Goal: Information Seeking & Learning: Learn about a topic

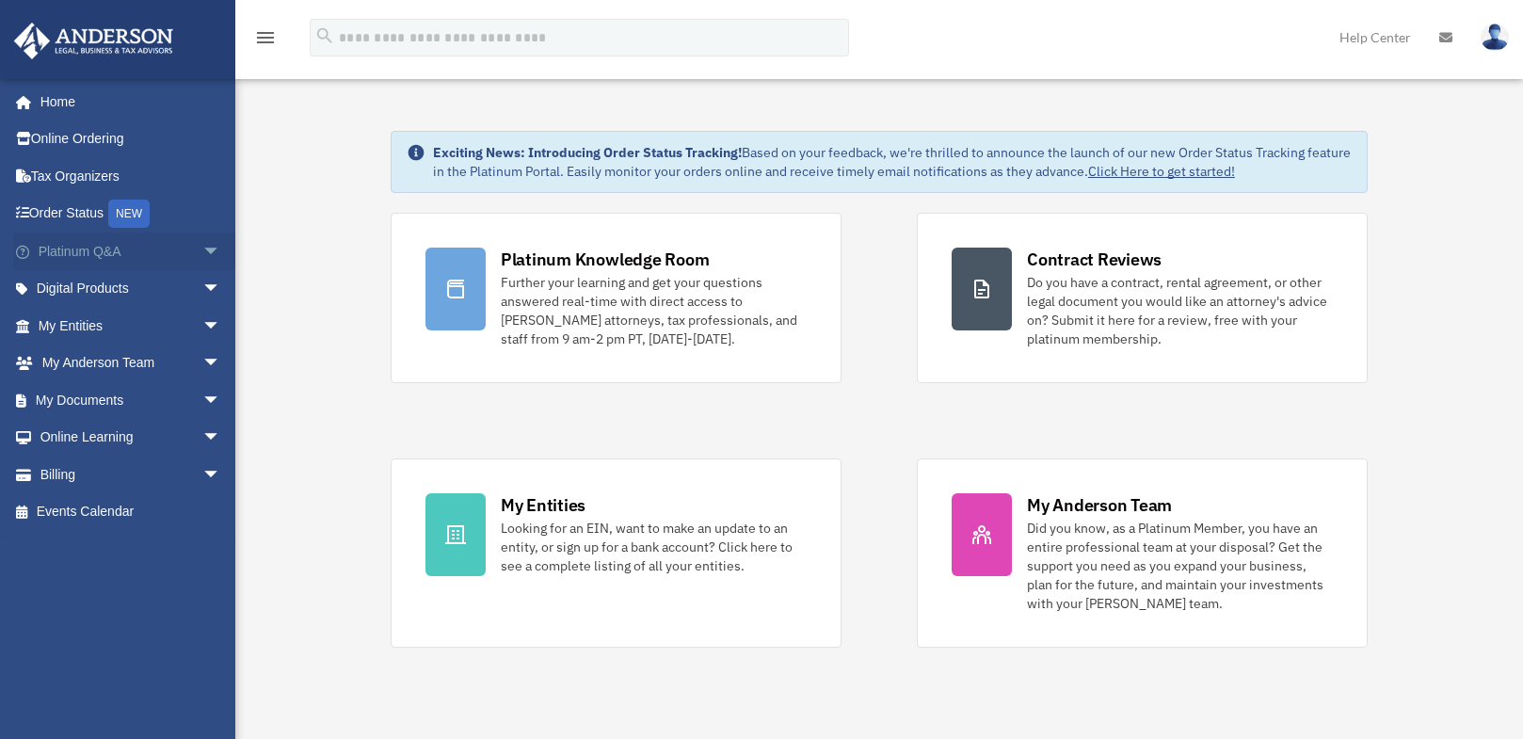
click at [202, 251] on span "arrow_drop_down" at bounding box center [221, 252] width 38 height 39
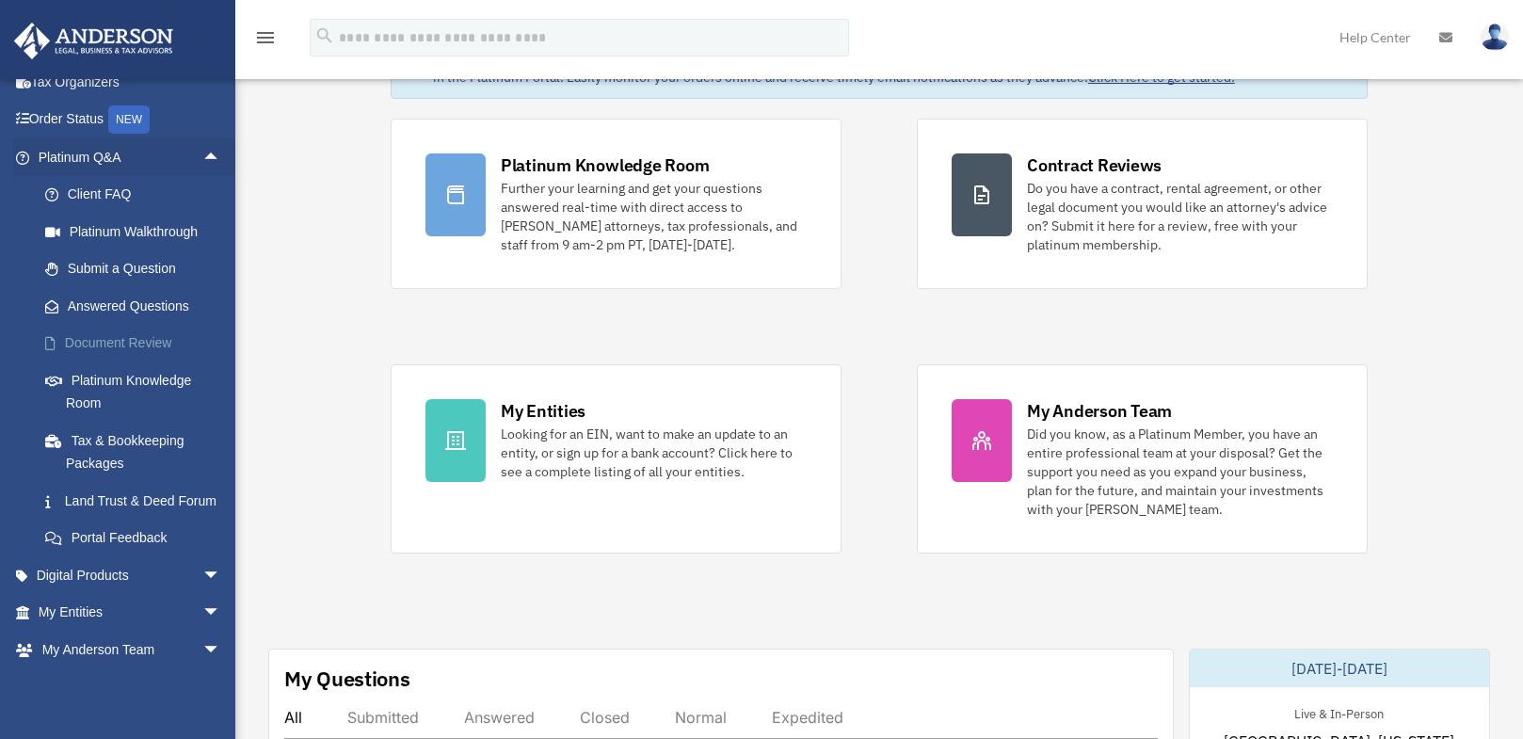
scroll to position [188, 0]
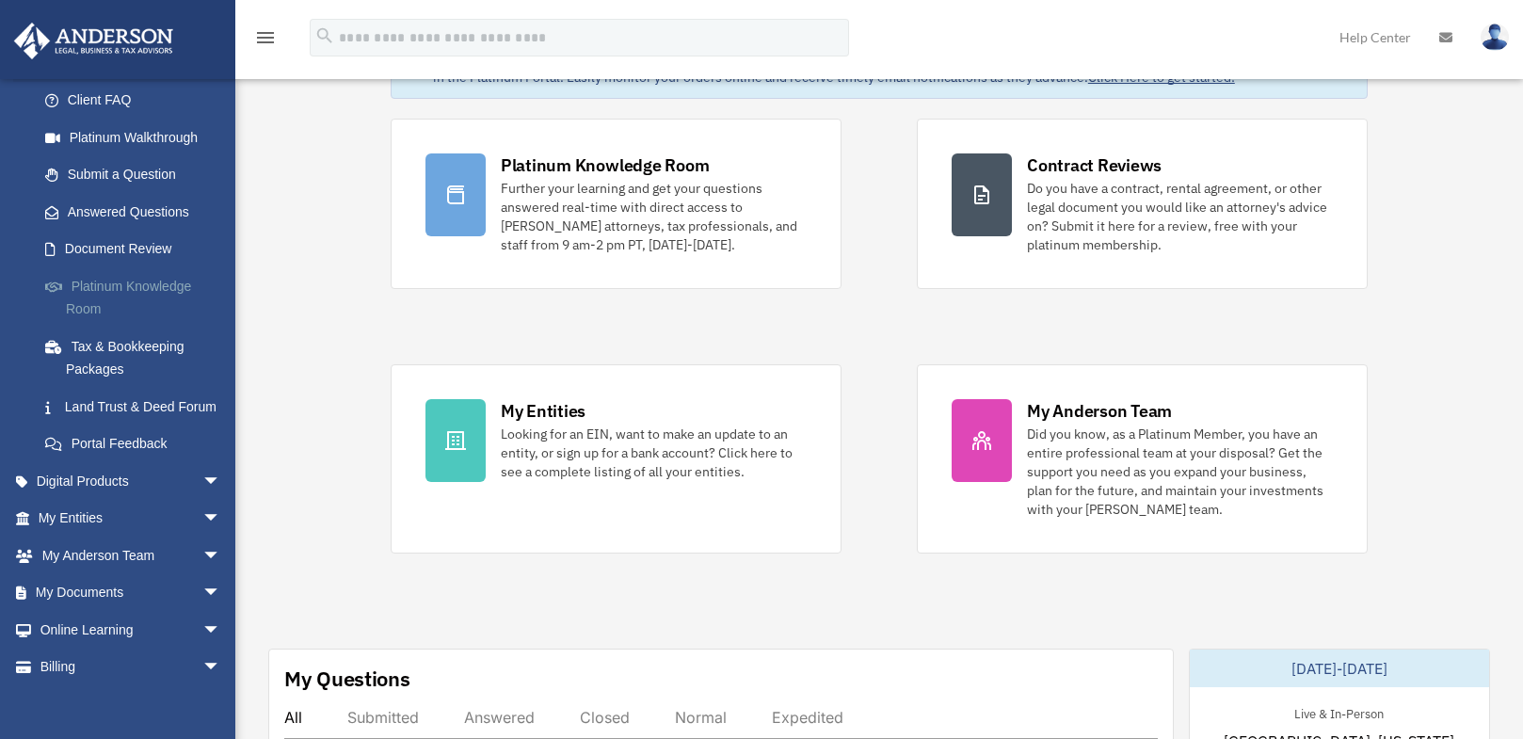
click at [117, 288] on link "Platinum Knowledge Room" at bounding box center [137, 297] width 223 height 60
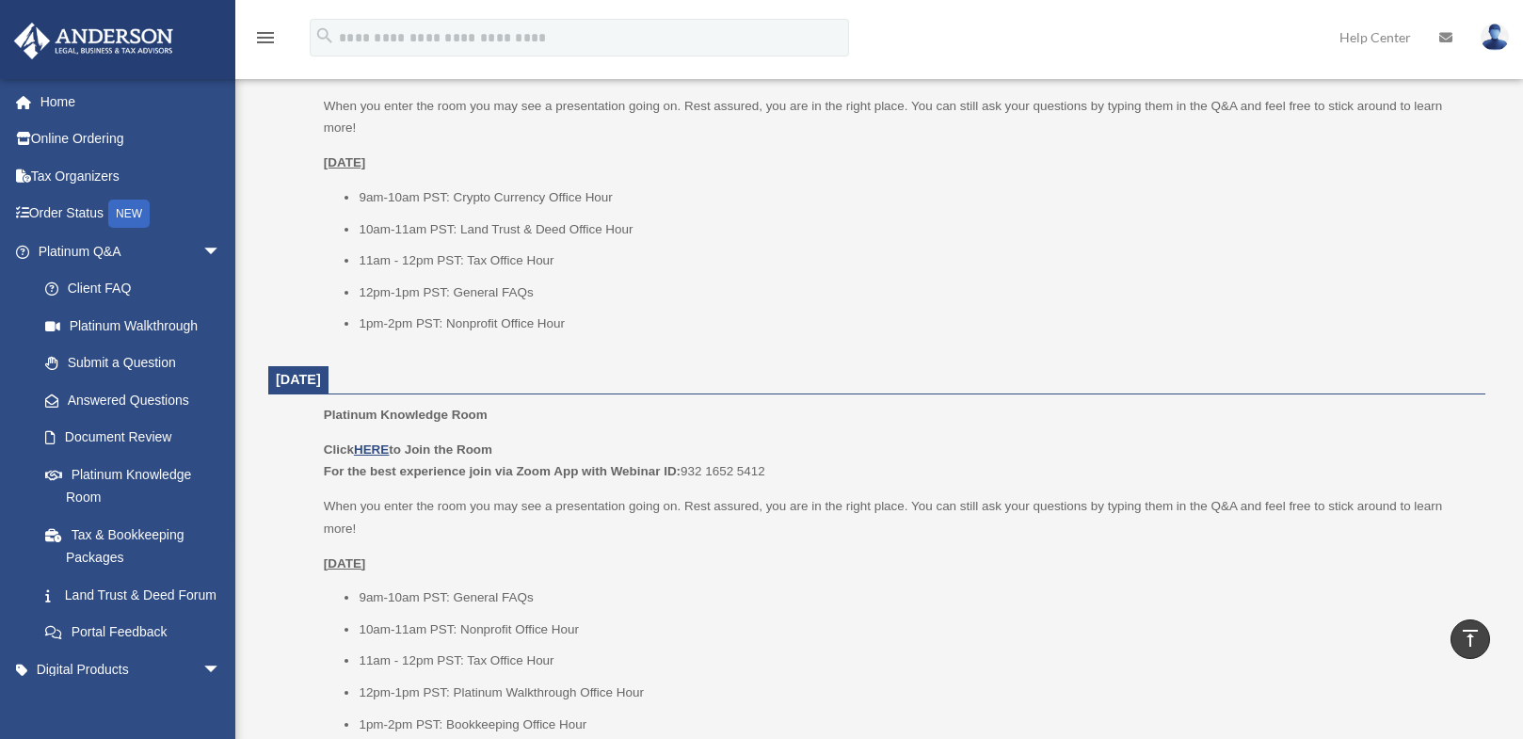
scroll to position [847, 0]
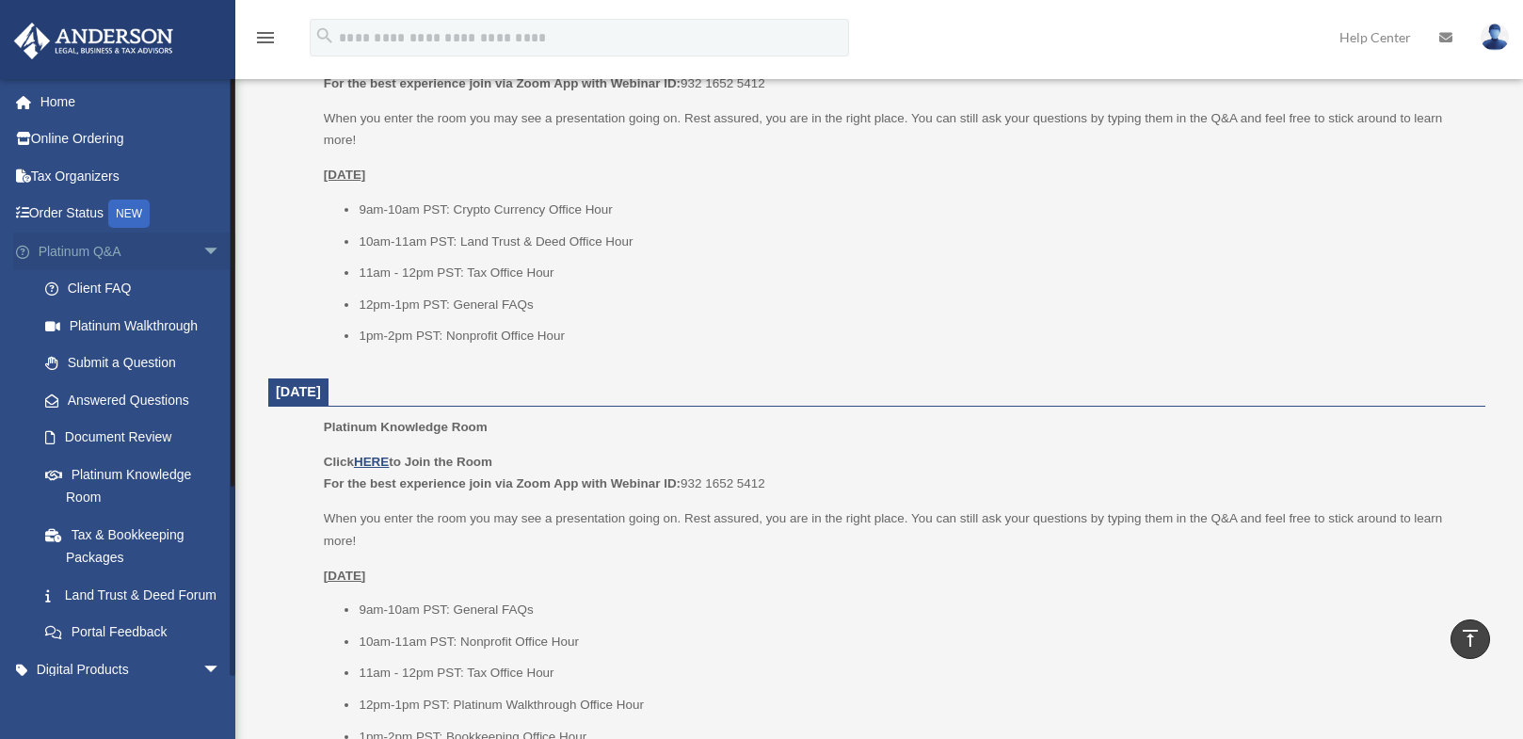
click at [202, 249] on span "arrow_drop_down" at bounding box center [221, 252] width 38 height 39
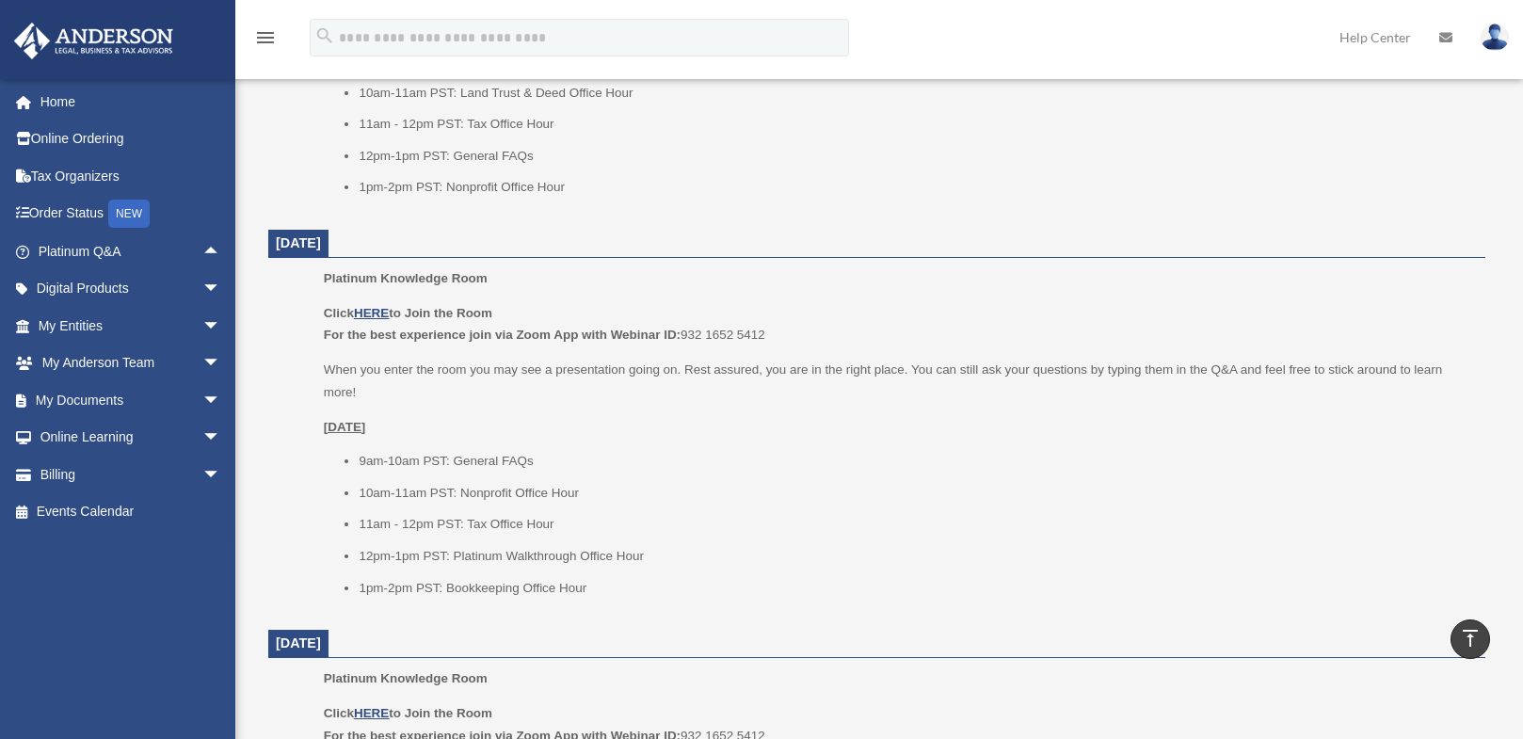
scroll to position [1130, 0]
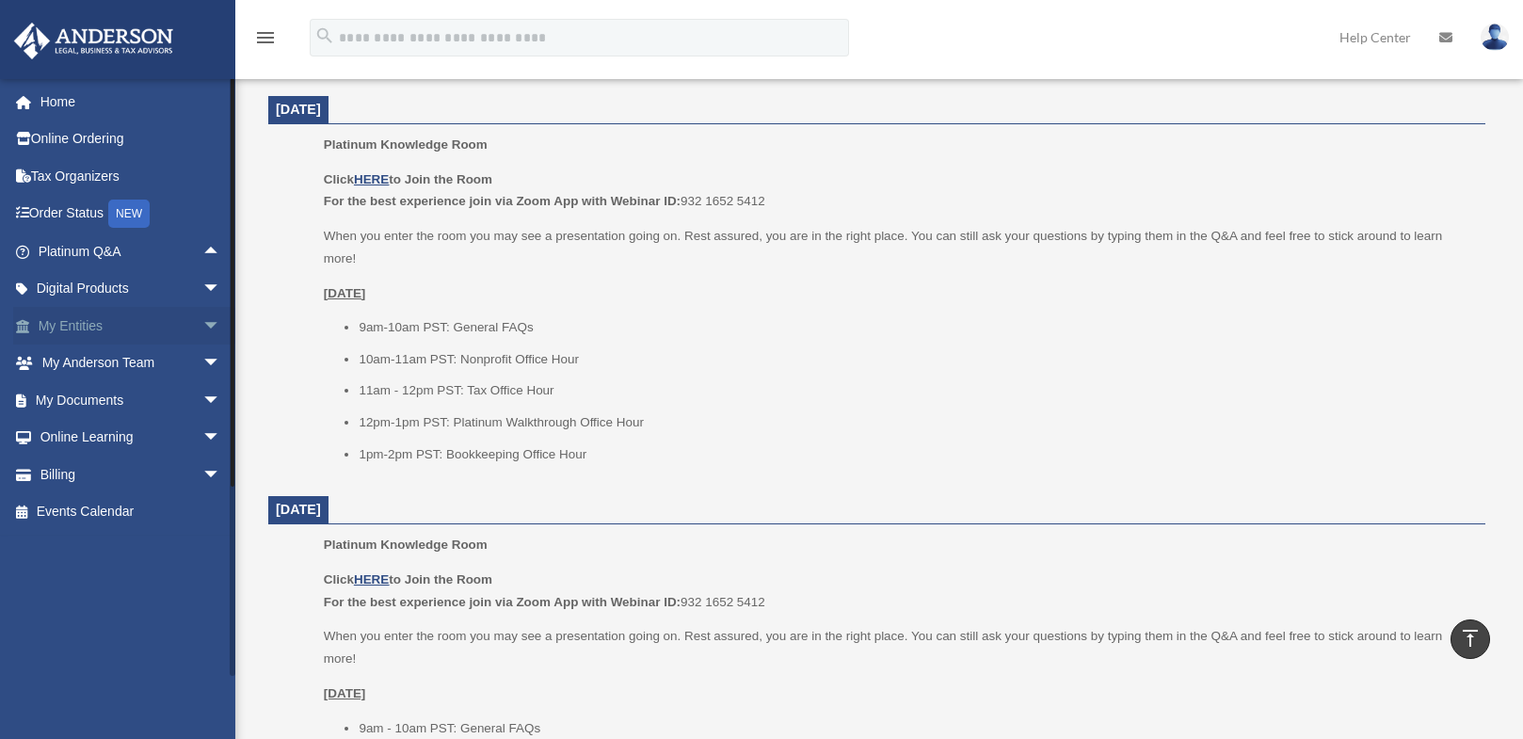
click at [202, 324] on span "arrow_drop_down" at bounding box center [221, 326] width 38 height 39
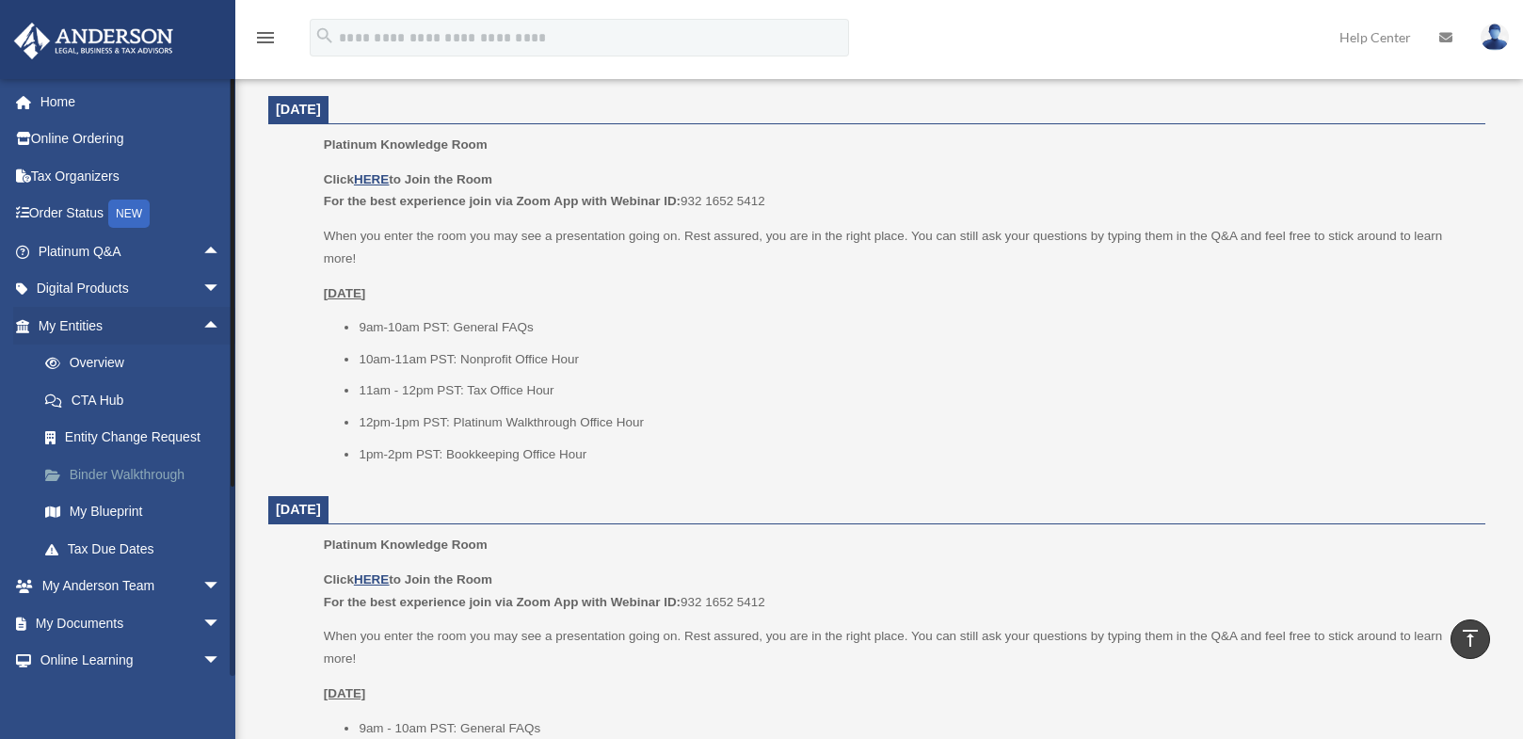
scroll to position [82, 0]
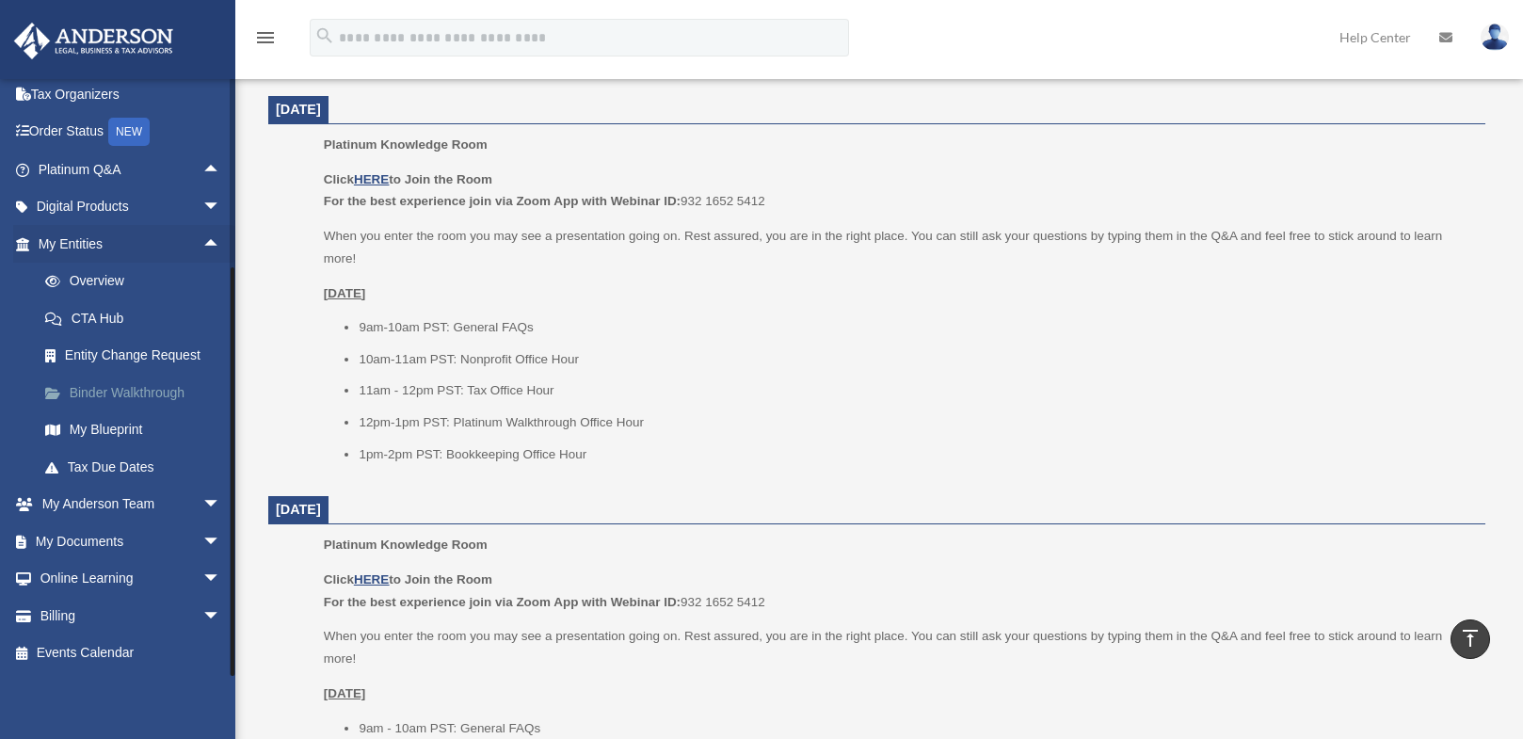
click at [144, 396] on link "Binder Walkthrough" at bounding box center [137, 393] width 223 height 38
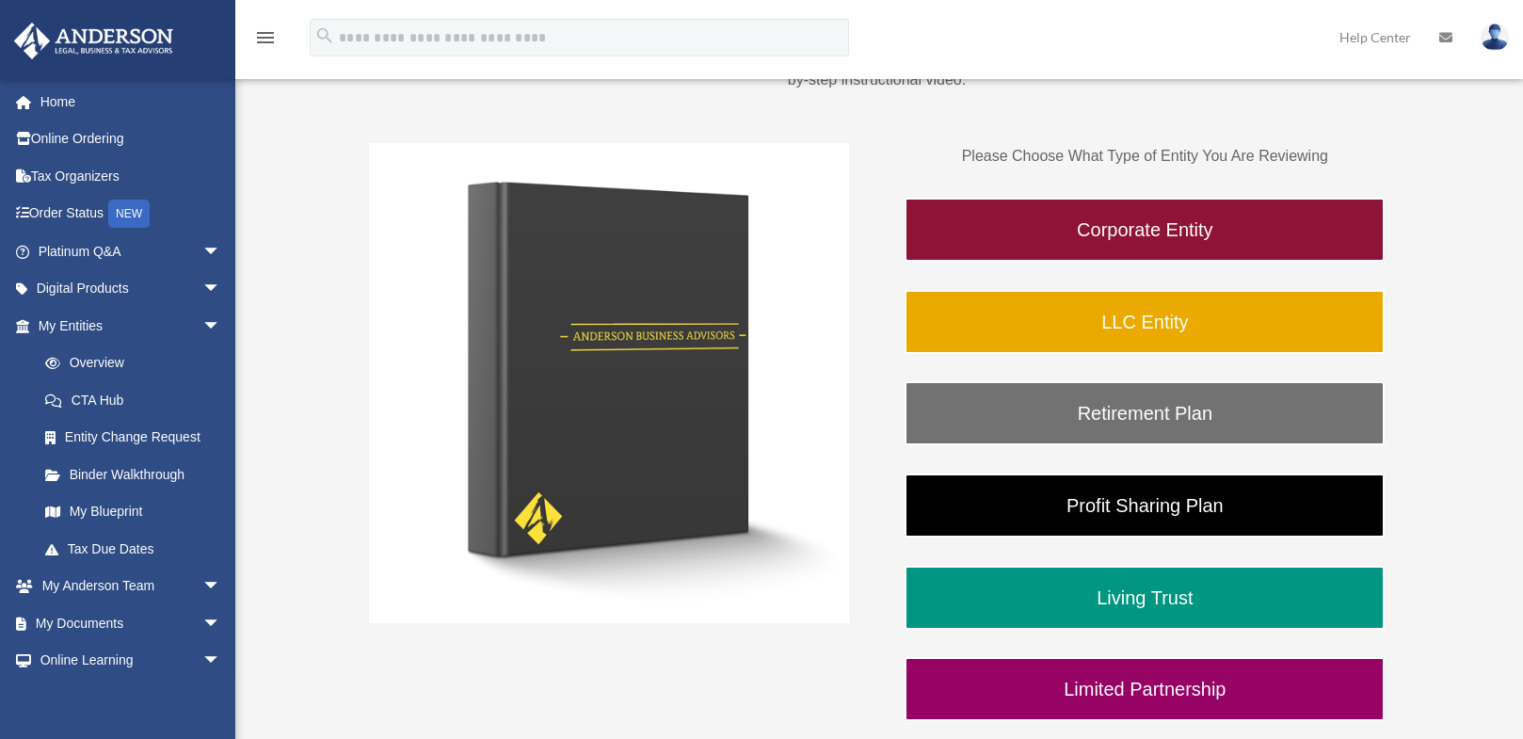
scroll to position [282, 0]
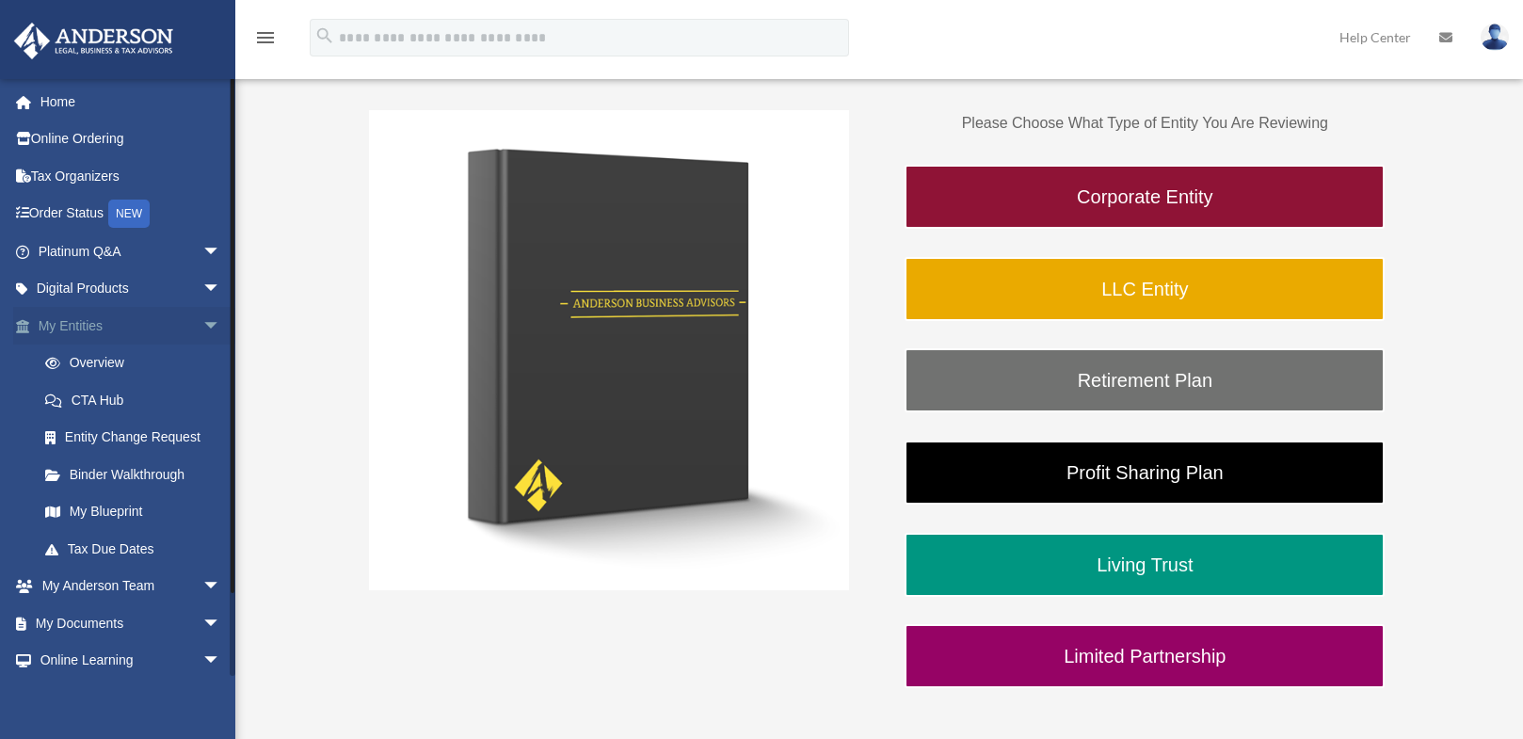
click at [202, 319] on span "arrow_drop_down" at bounding box center [221, 326] width 38 height 39
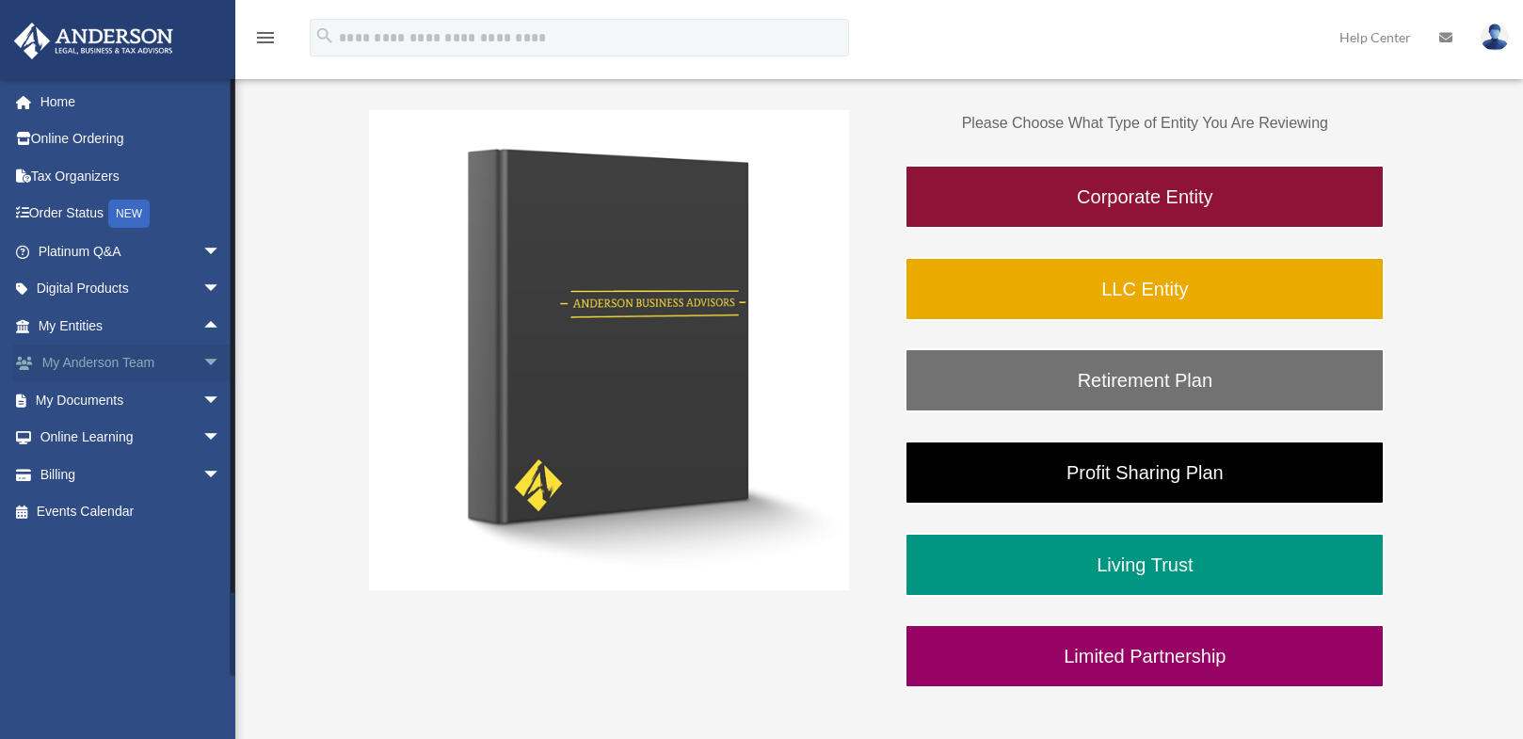
click at [202, 364] on span "arrow_drop_down" at bounding box center [221, 364] width 38 height 39
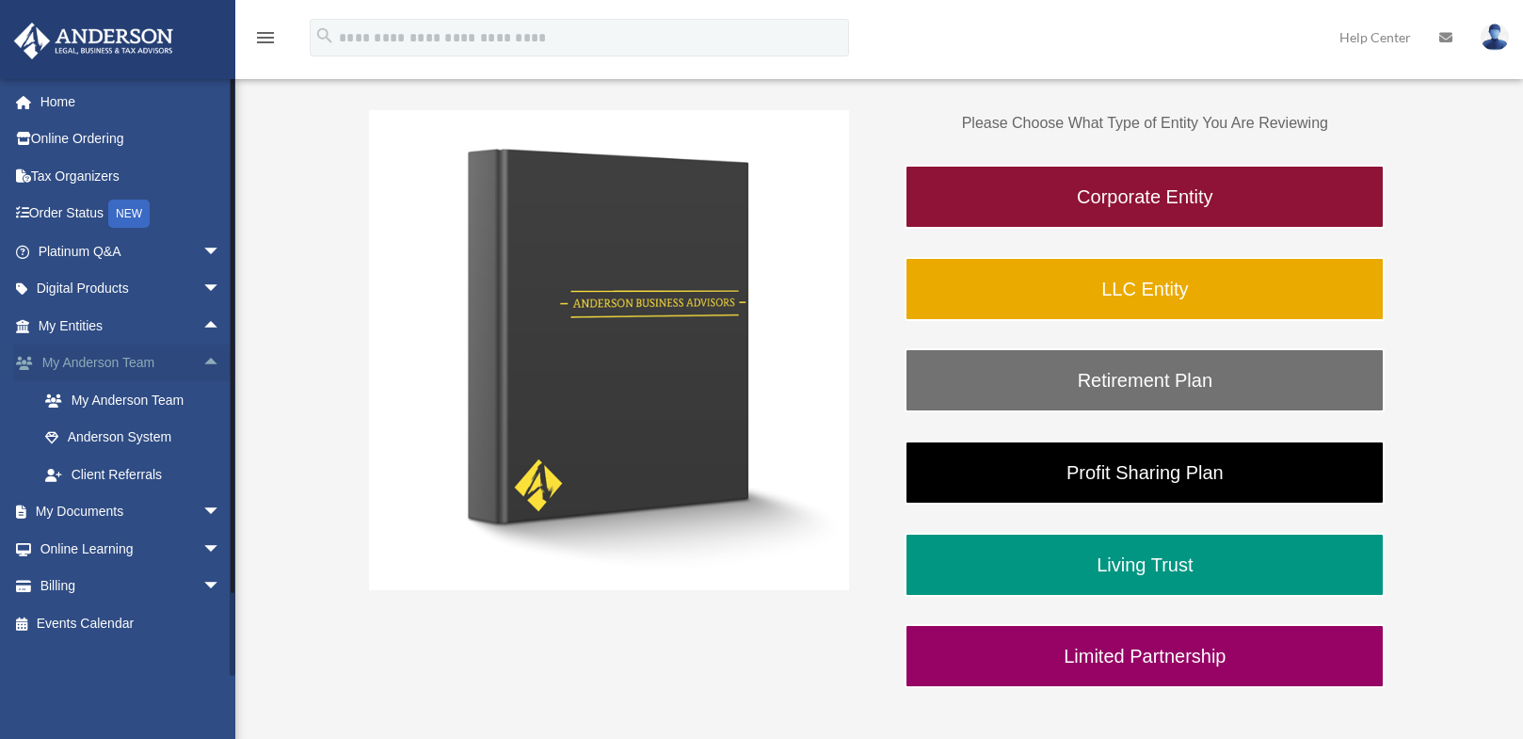
click at [202, 361] on span "arrow_drop_up" at bounding box center [221, 364] width 38 height 39
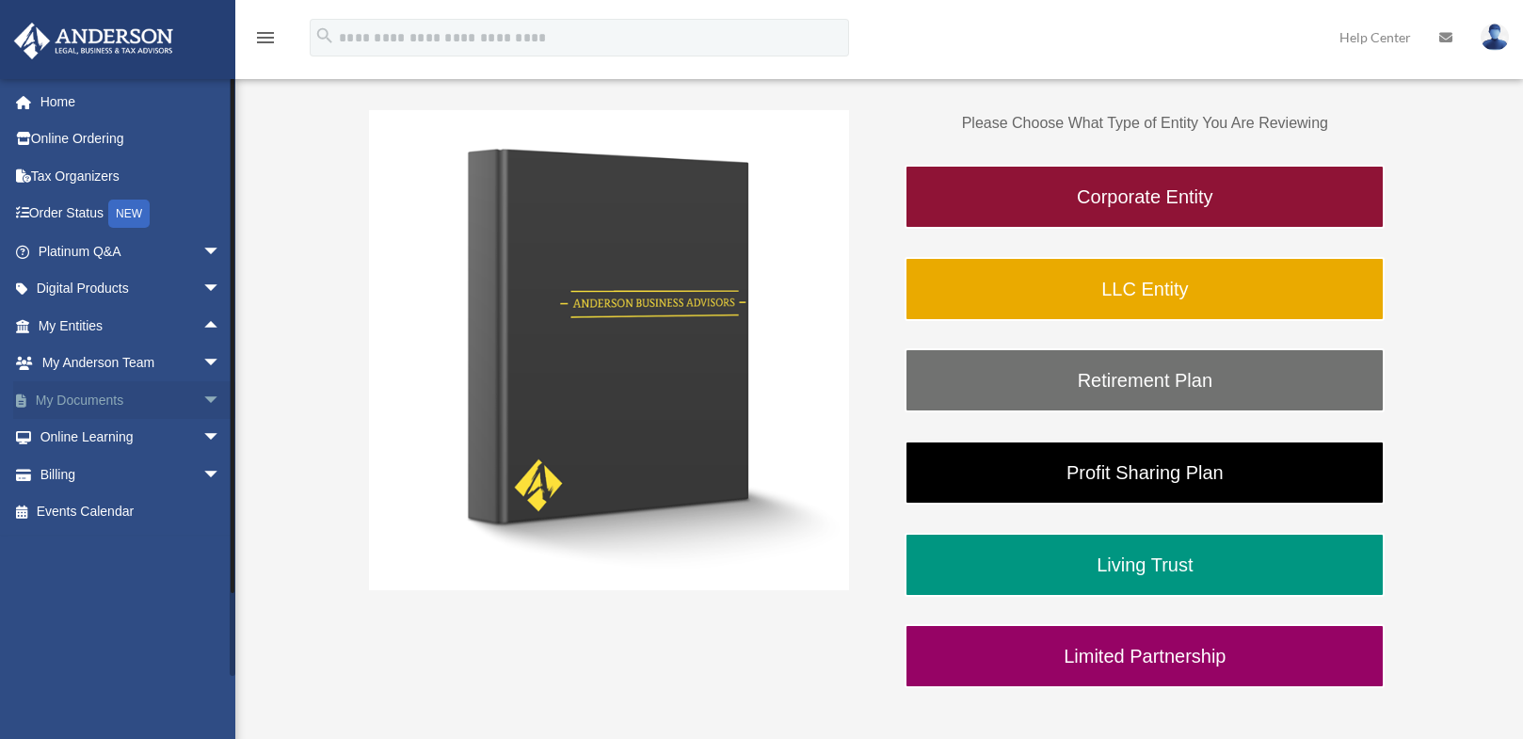
click at [202, 398] on span "arrow_drop_down" at bounding box center [221, 400] width 38 height 39
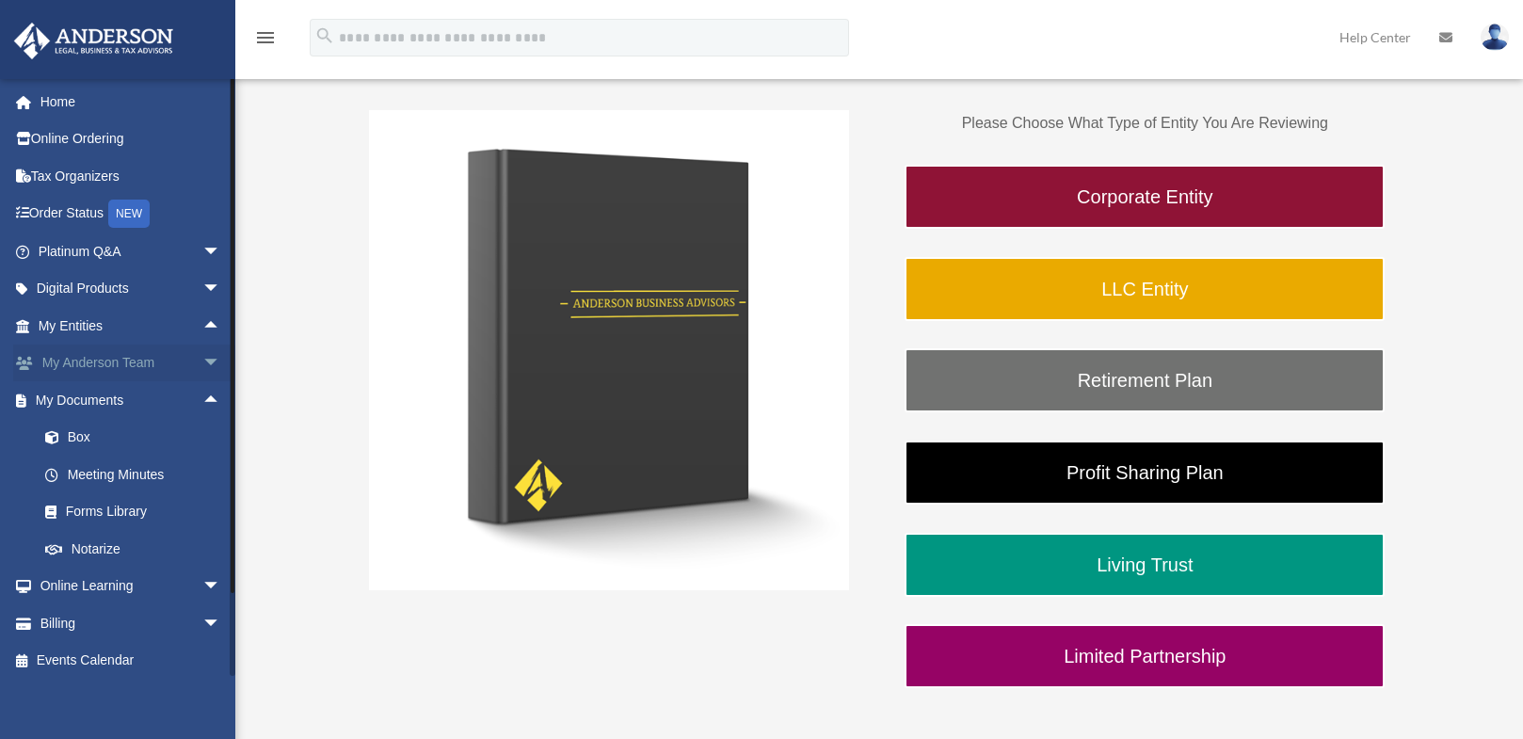
click at [202, 365] on span "arrow_drop_down" at bounding box center [221, 364] width 38 height 39
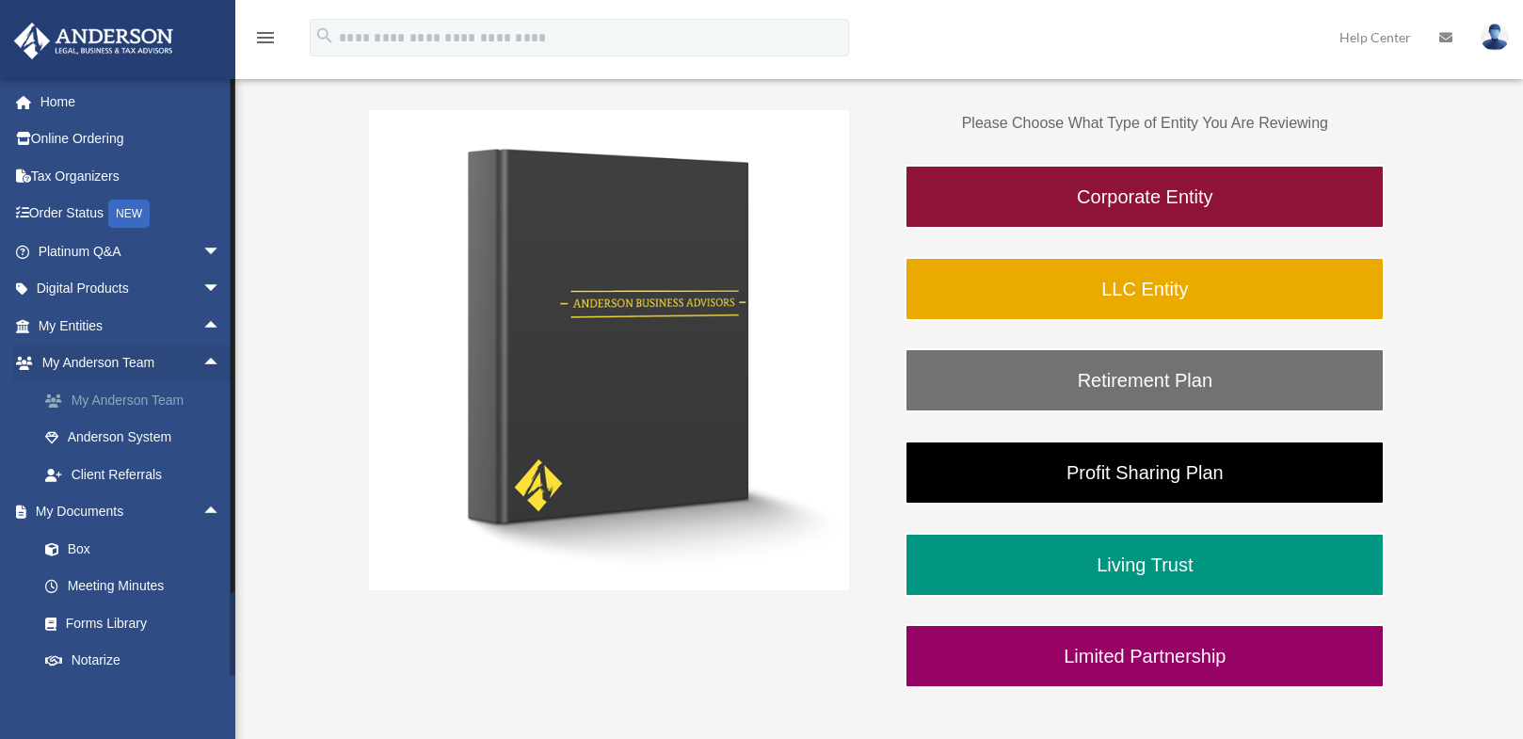
click at [151, 394] on link "My Anderson Team" at bounding box center [137, 400] width 223 height 38
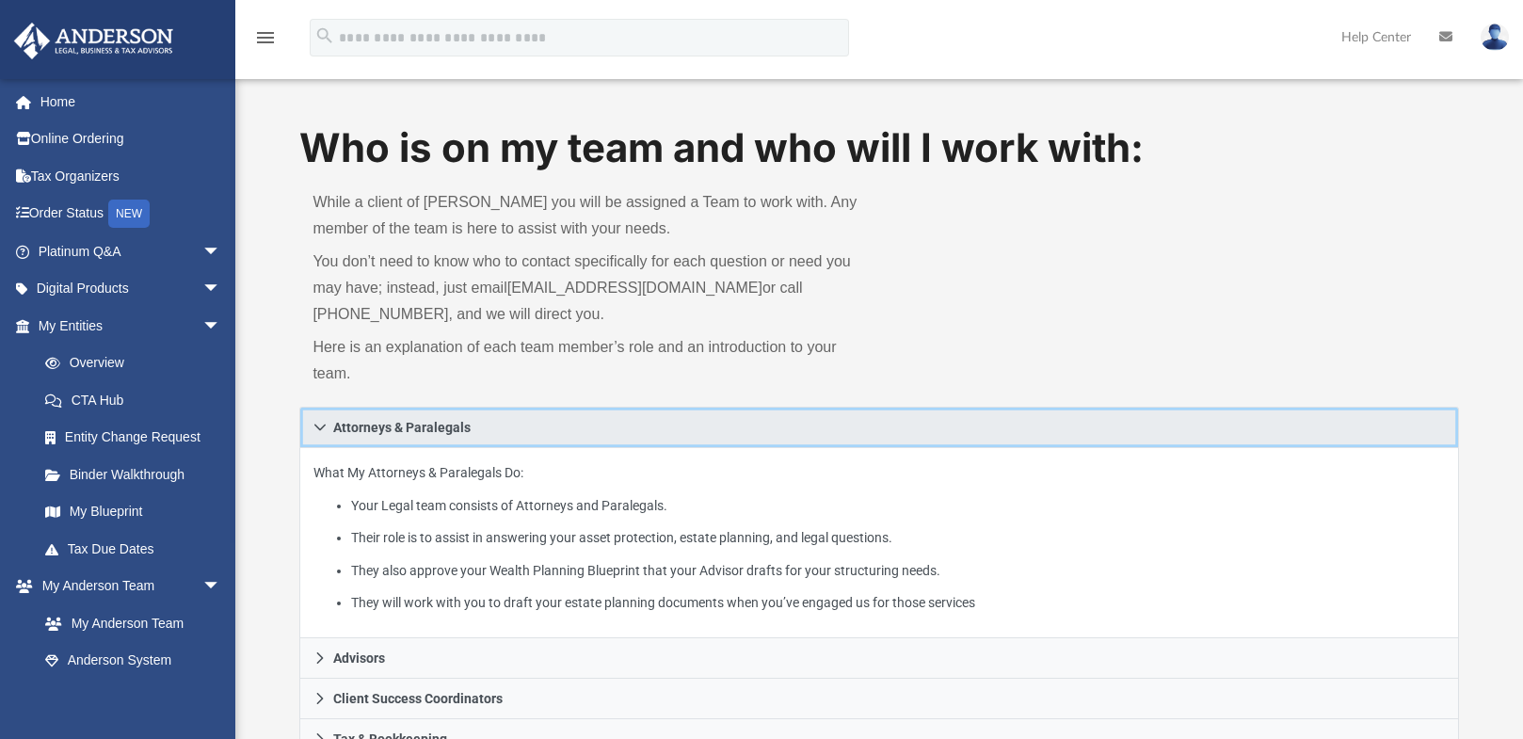
click at [312, 428] on link "Attorneys & Paralegals" at bounding box center [878, 427] width 1159 height 41
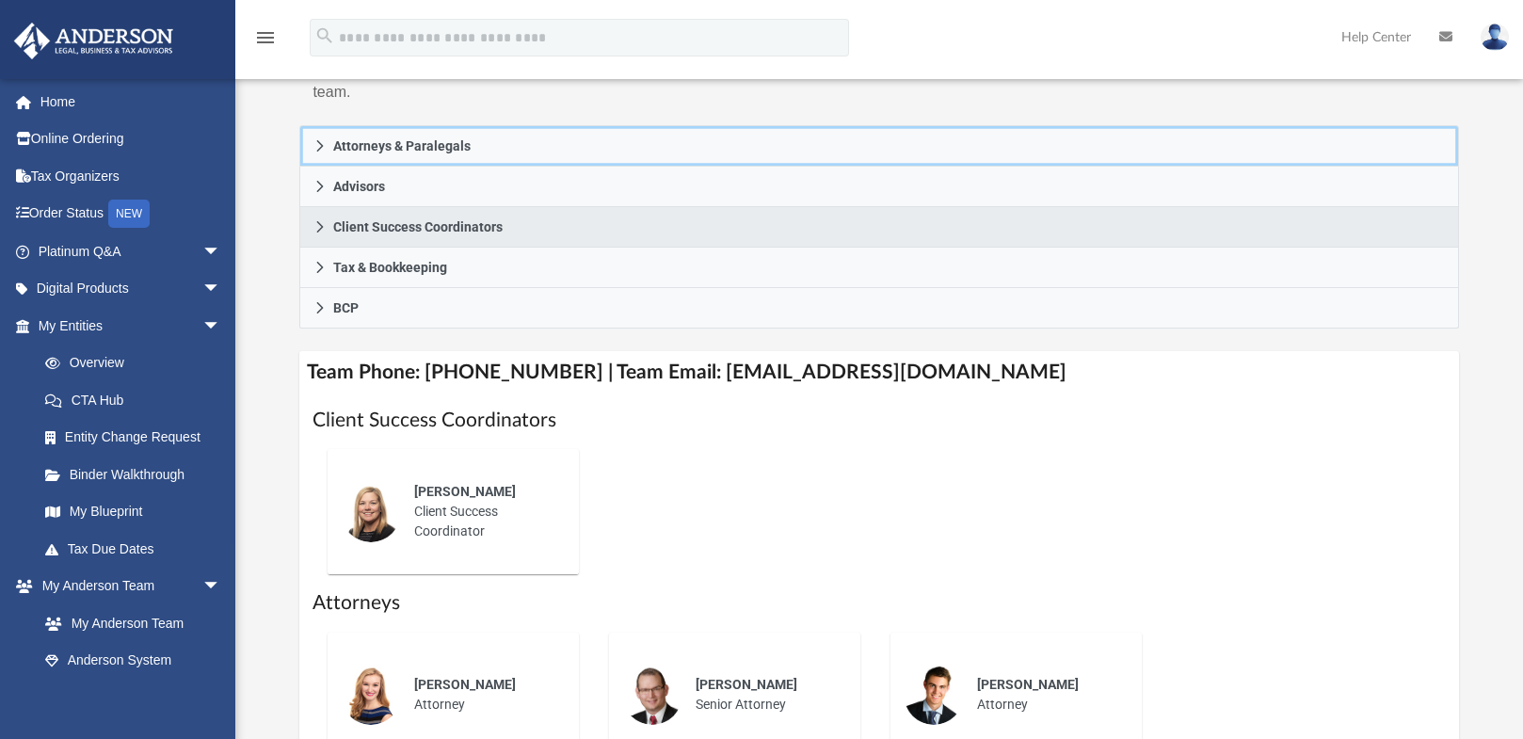
scroll to position [282, 0]
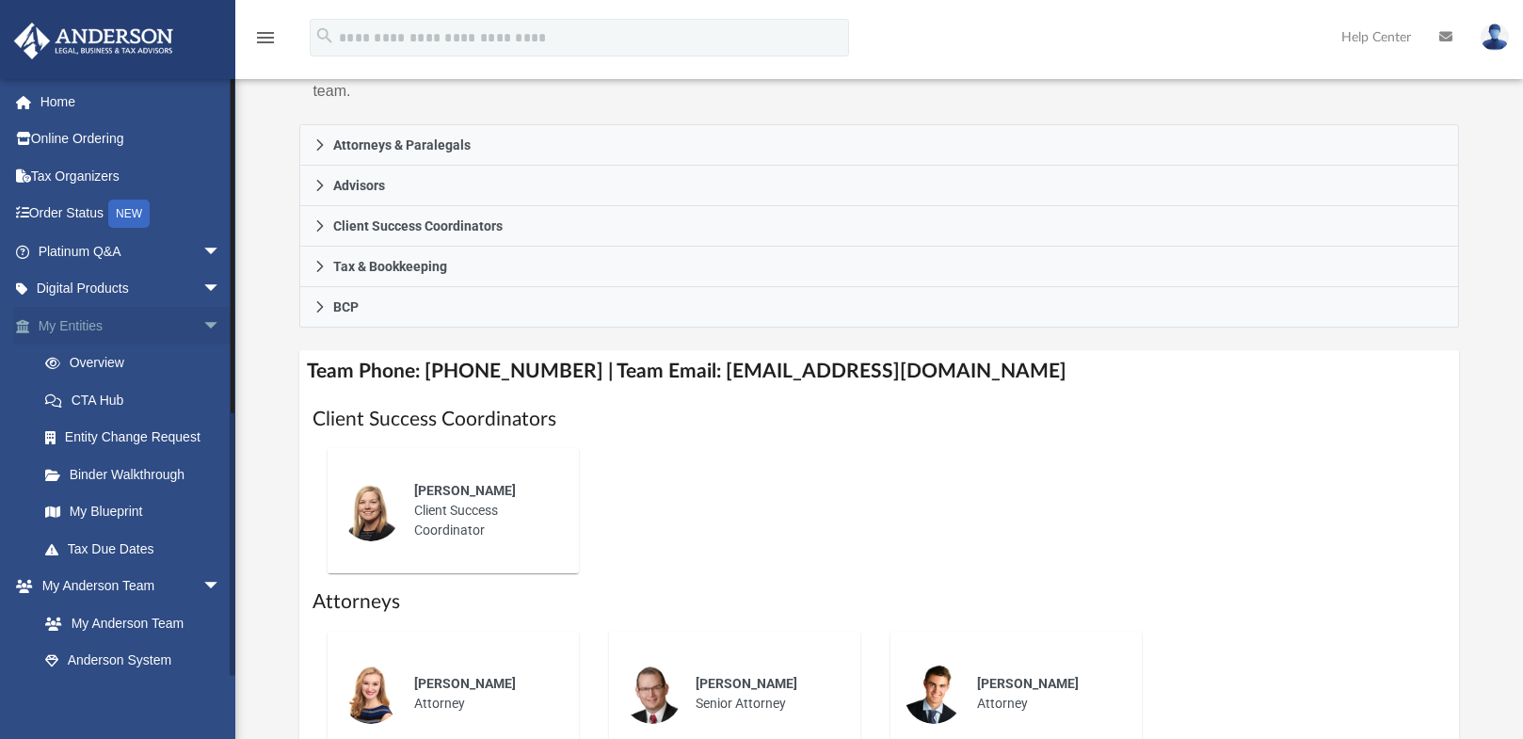
click at [207, 323] on span "arrow_drop_down" at bounding box center [221, 326] width 38 height 39
click at [203, 365] on span "arrow_drop_down" at bounding box center [221, 364] width 38 height 39
click at [202, 400] on span "arrow_drop_down" at bounding box center [221, 400] width 38 height 39
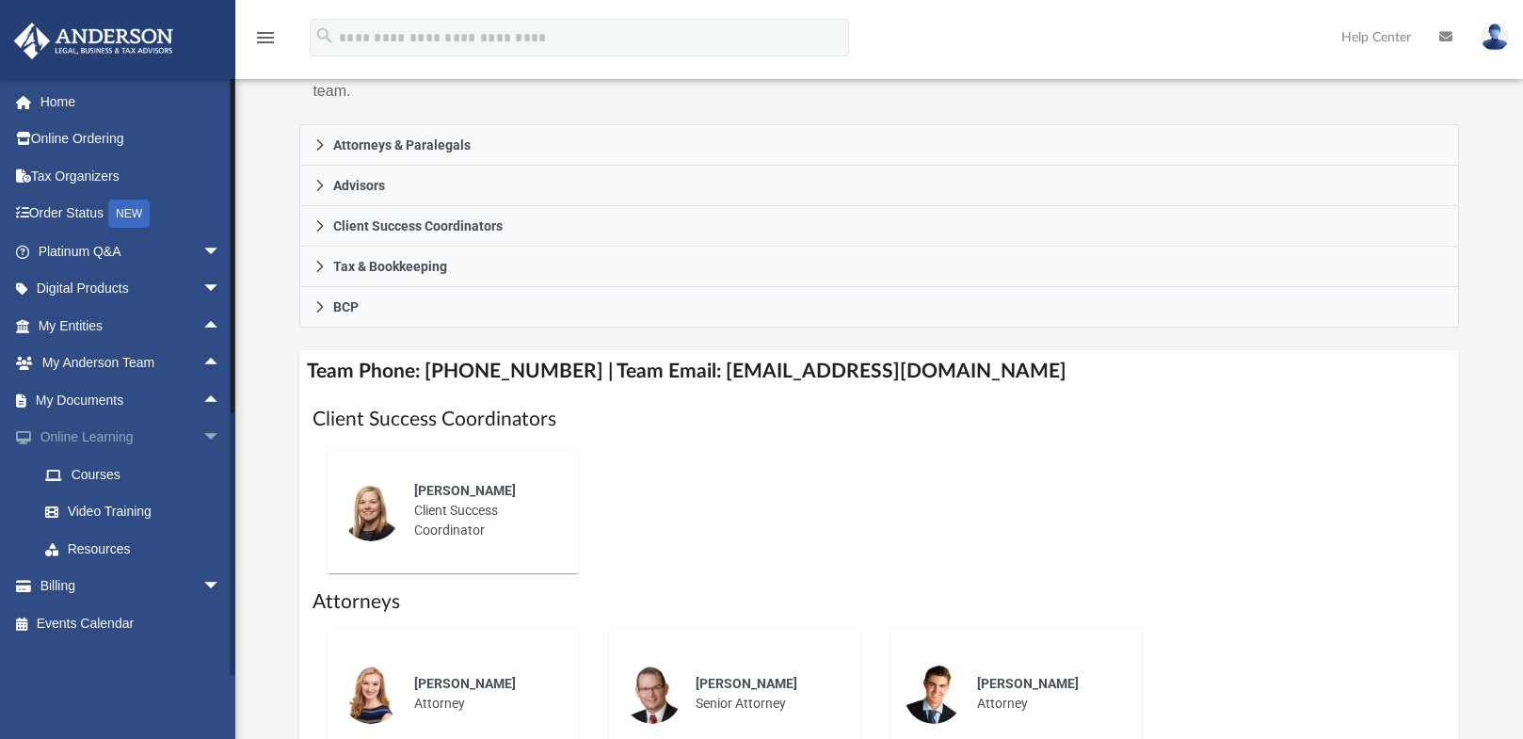
click at [202, 440] on span "arrow_drop_down" at bounding box center [221, 438] width 38 height 39
click at [202, 479] on span "arrow_drop_down" at bounding box center [221, 475] width 38 height 39
click at [202, 479] on span "arrow_drop_up" at bounding box center [221, 475] width 38 height 39
click at [71, 101] on link "Home" at bounding box center [131, 102] width 236 height 38
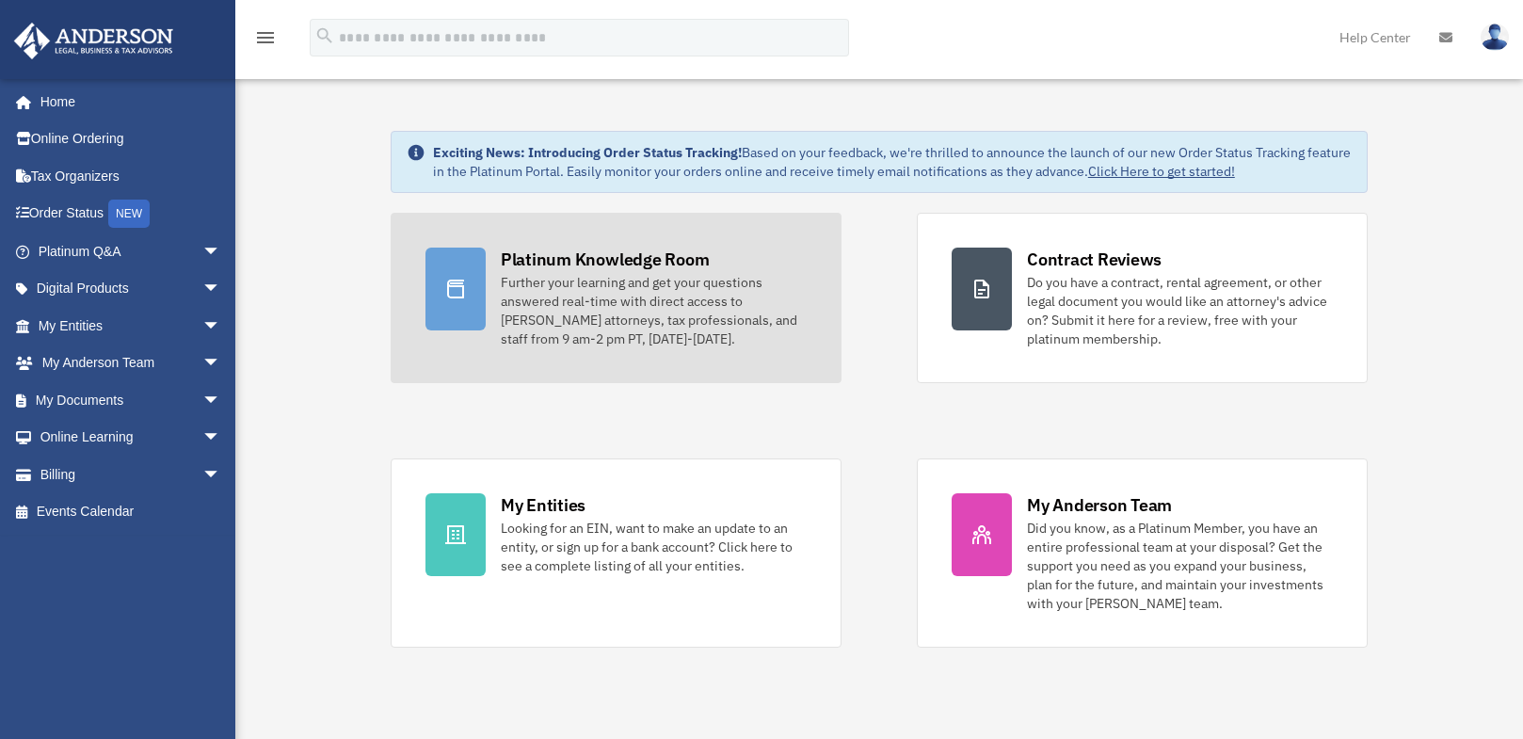
click at [640, 319] on div "Further your learning and get your questions answered real-time with direct acc…" at bounding box center [654, 310] width 306 height 75
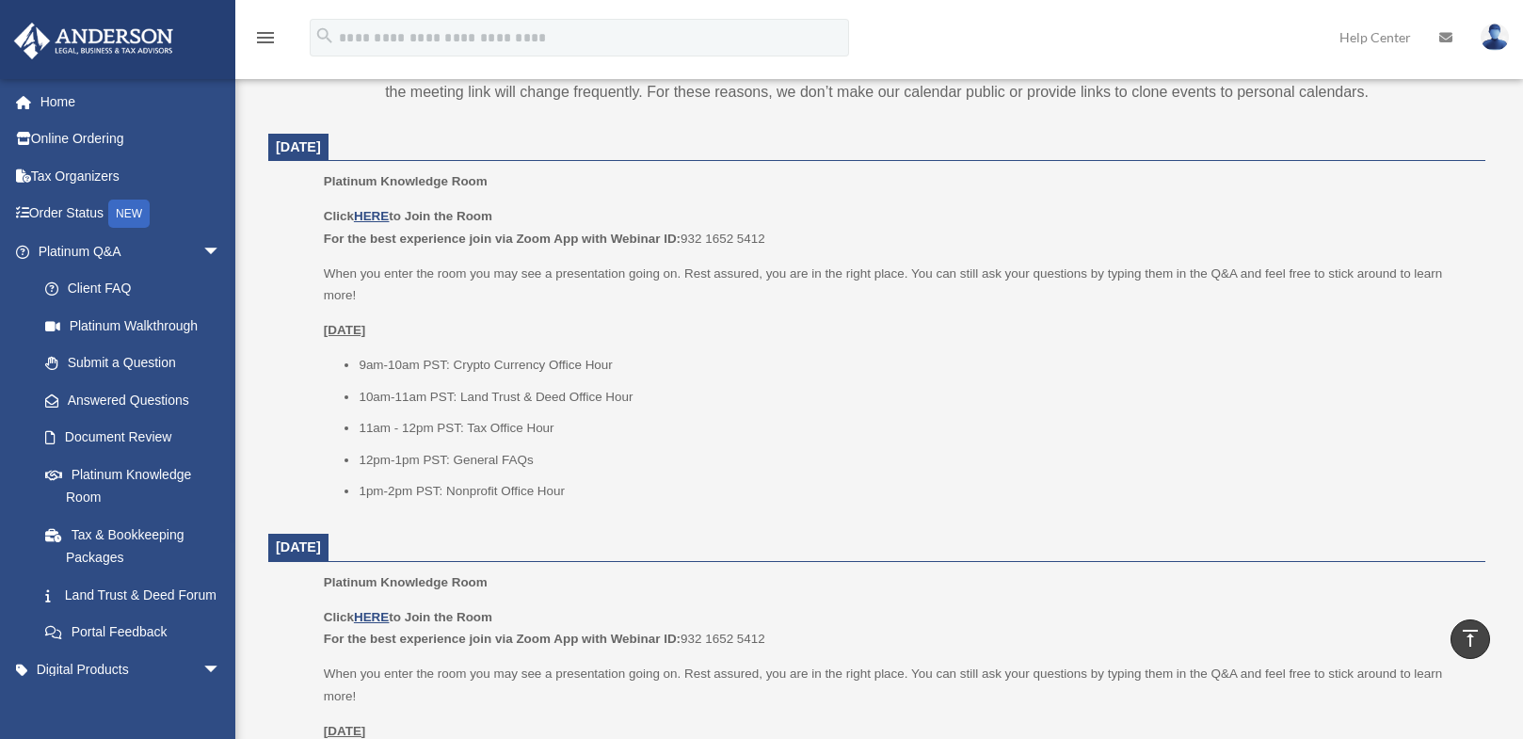
scroll to position [659, 0]
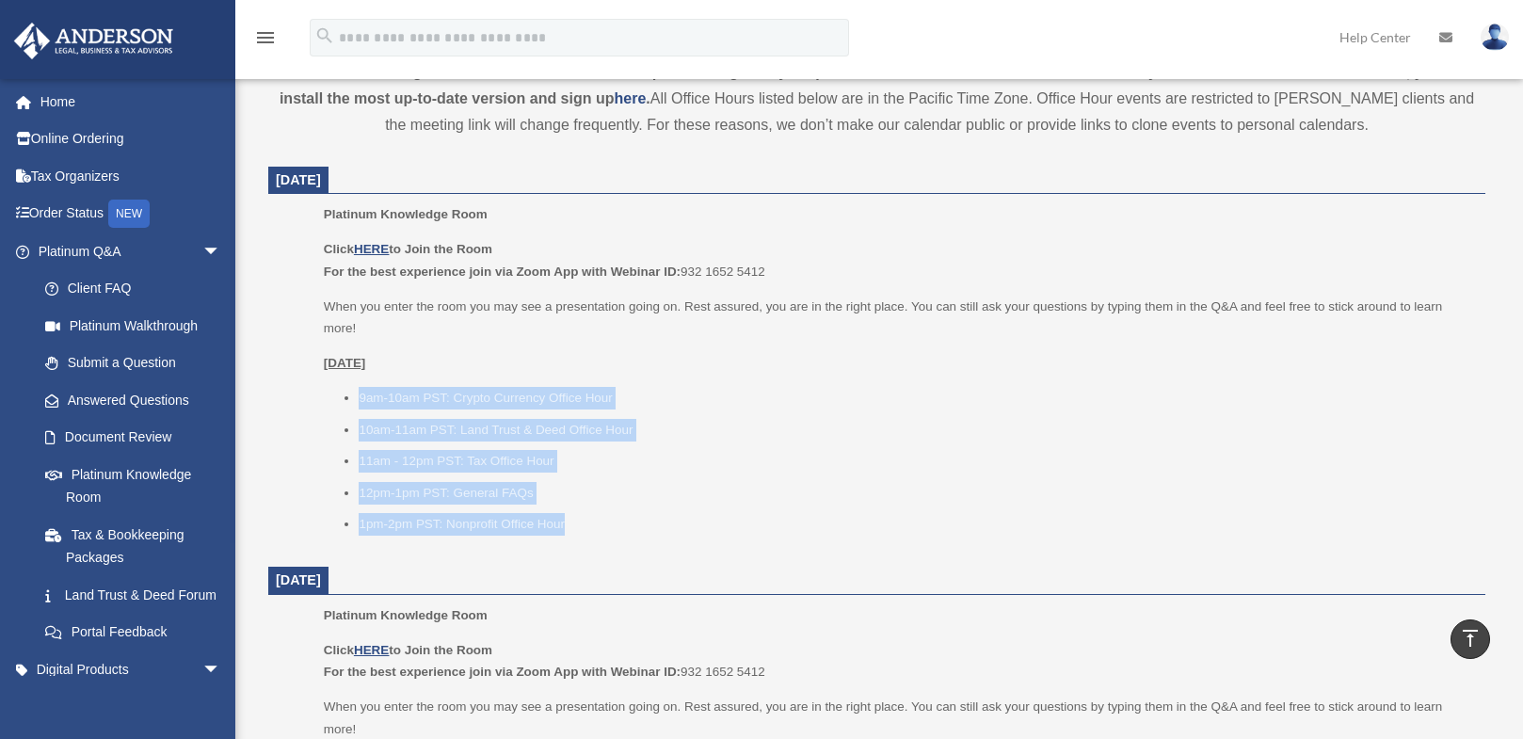
drag, startPoint x: 571, startPoint y: 526, endPoint x: 361, endPoint y: 393, distance: 248.4
click at [356, 390] on ul "9am-10am PST: Crypto Currency Office Hour 10am-11am PST: Land Trust & Deed Offi…" at bounding box center [898, 461] width 1148 height 149
click at [388, 399] on li "9am-10am PST: Crypto Currency Office Hour" at bounding box center [916, 398] width 1114 height 23
drag, startPoint x: 361, startPoint y: 399, endPoint x: 578, endPoint y: 531, distance: 253.5
click at [578, 531] on ul "9am-10am PST: Crypto Currency Office Hour 10am-11am PST: Land Trust & Deed Offi…" at bounding box center [898, 461] width 1148 height 149
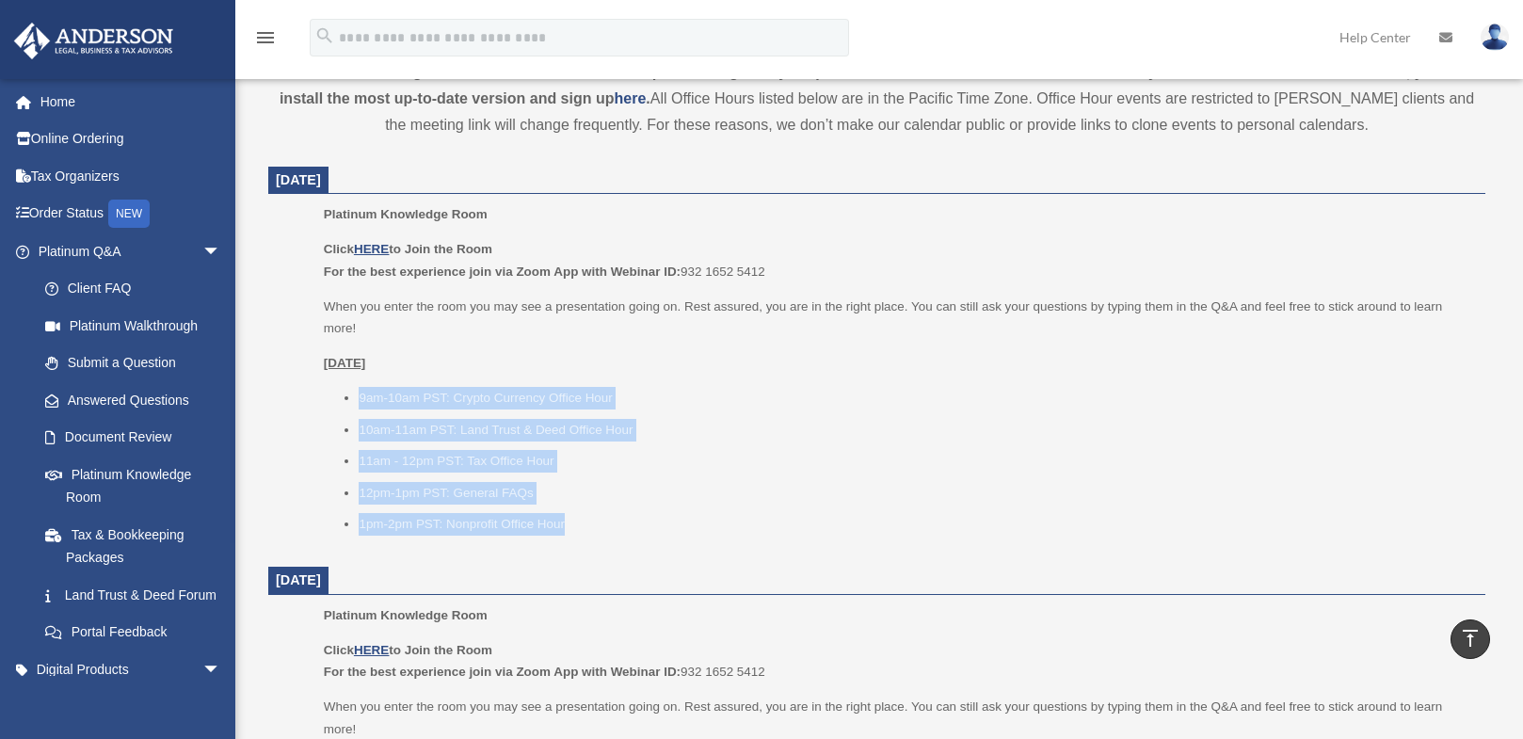
click at [525, 404] on li "9am-10am PST: Crypto Currency Office Hour" at bounding box center [916, 398] width 1114 height 23
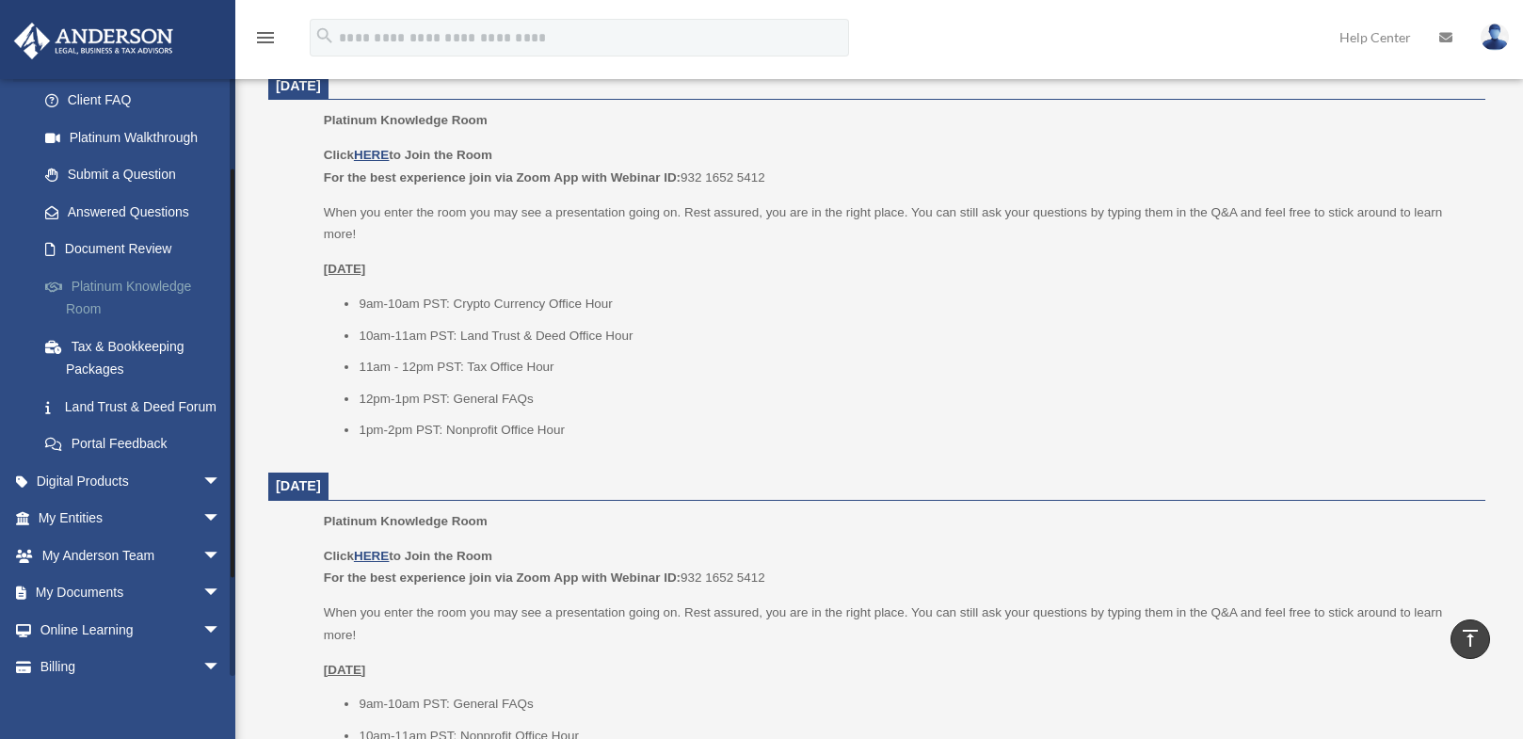
scroll to position [0, 0]
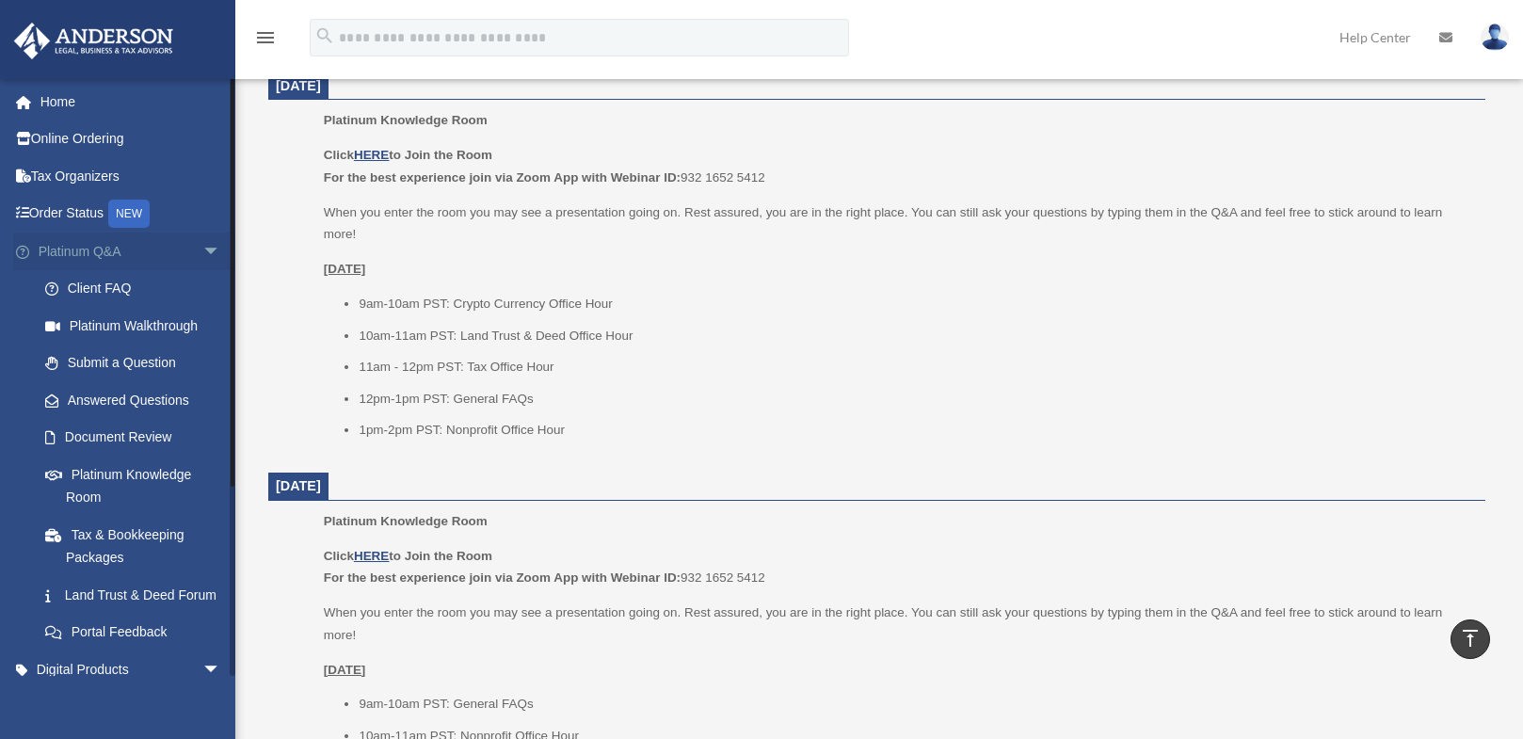
click at [202, 250] on span "arrow_drop_down" at bounding box center [221, 252] width 38 height 39
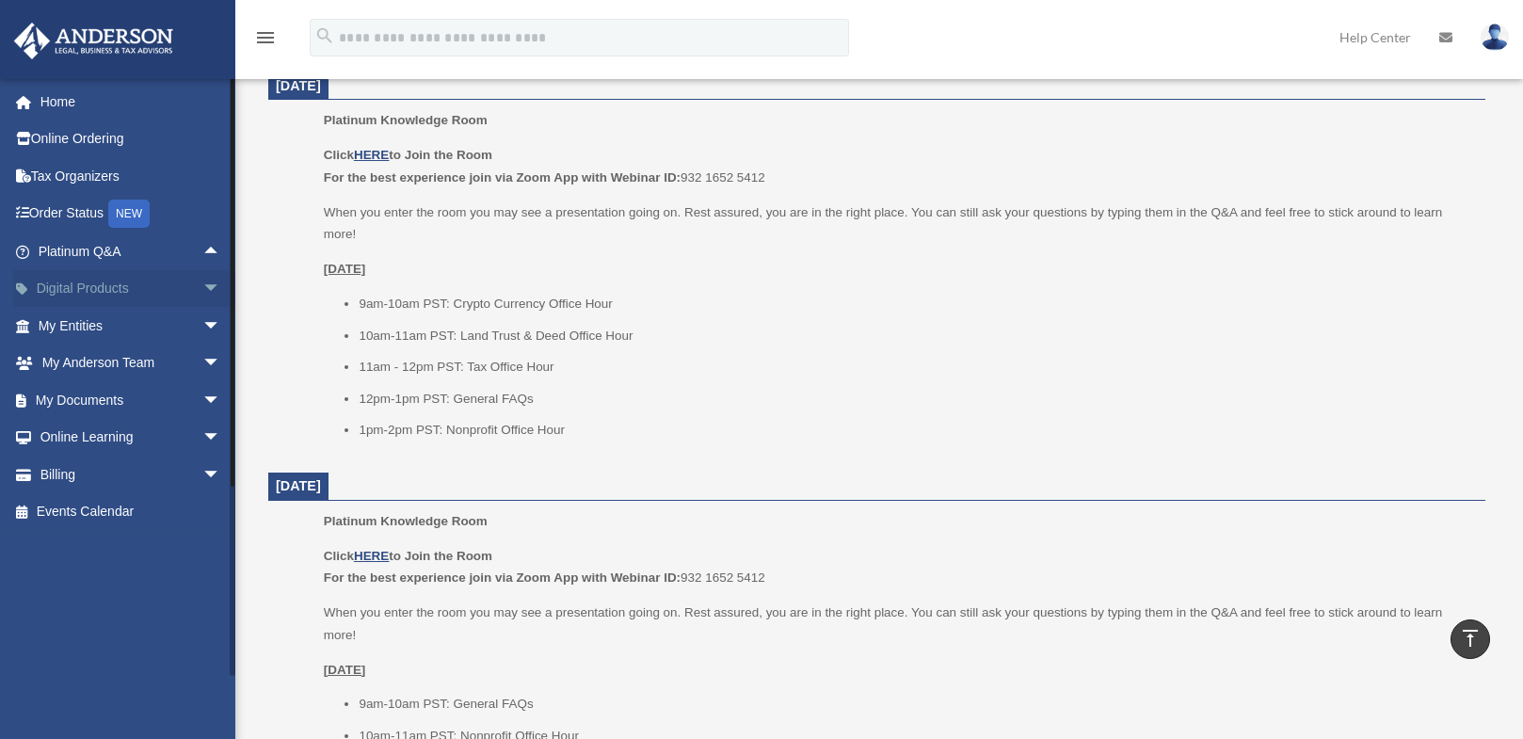
click at [202, 290] on span "arrow_drop_down" at bounding box center [221, 289] width 38 height 39
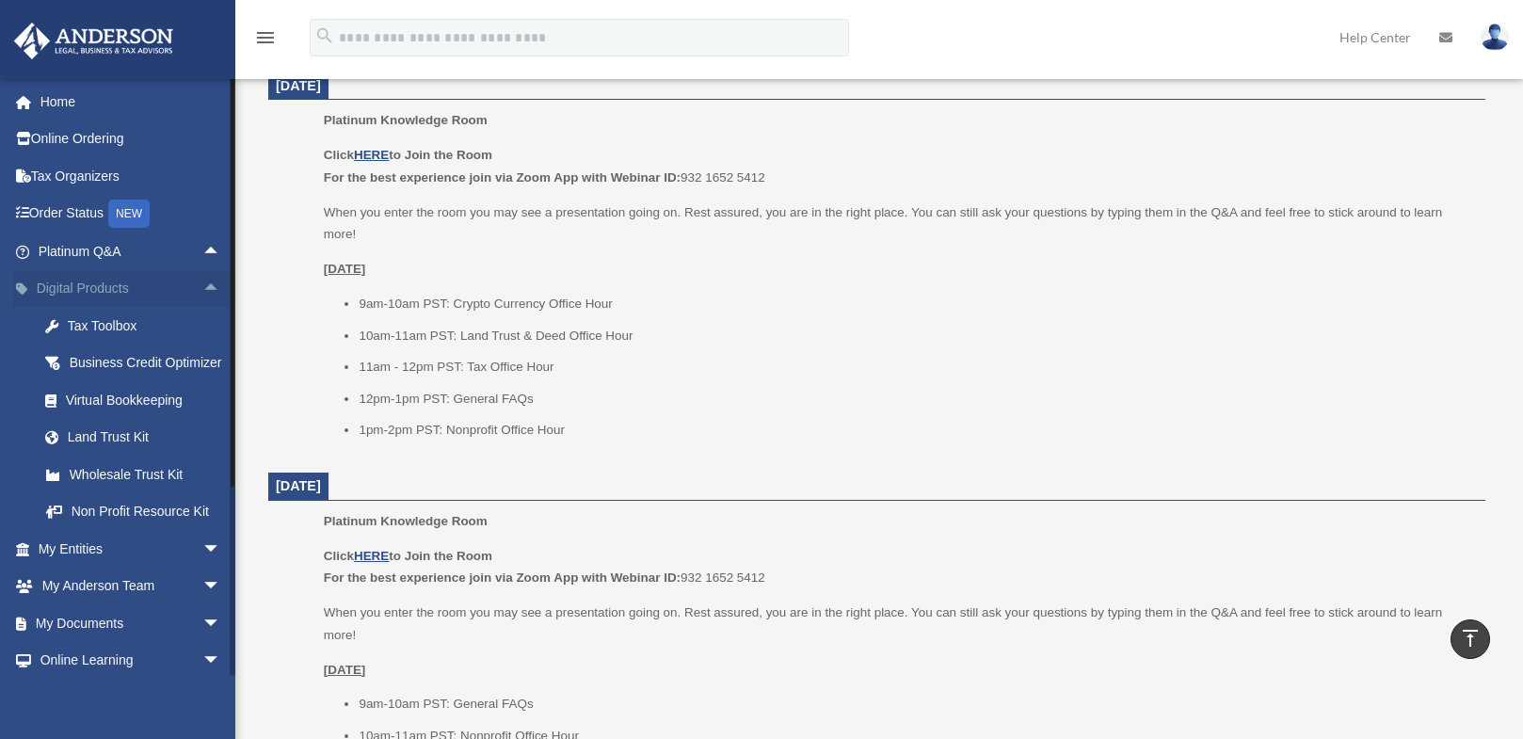
click at [202, 284] on span "arrow_drop_up" at bounding box center [221, 289] width 38 height 39
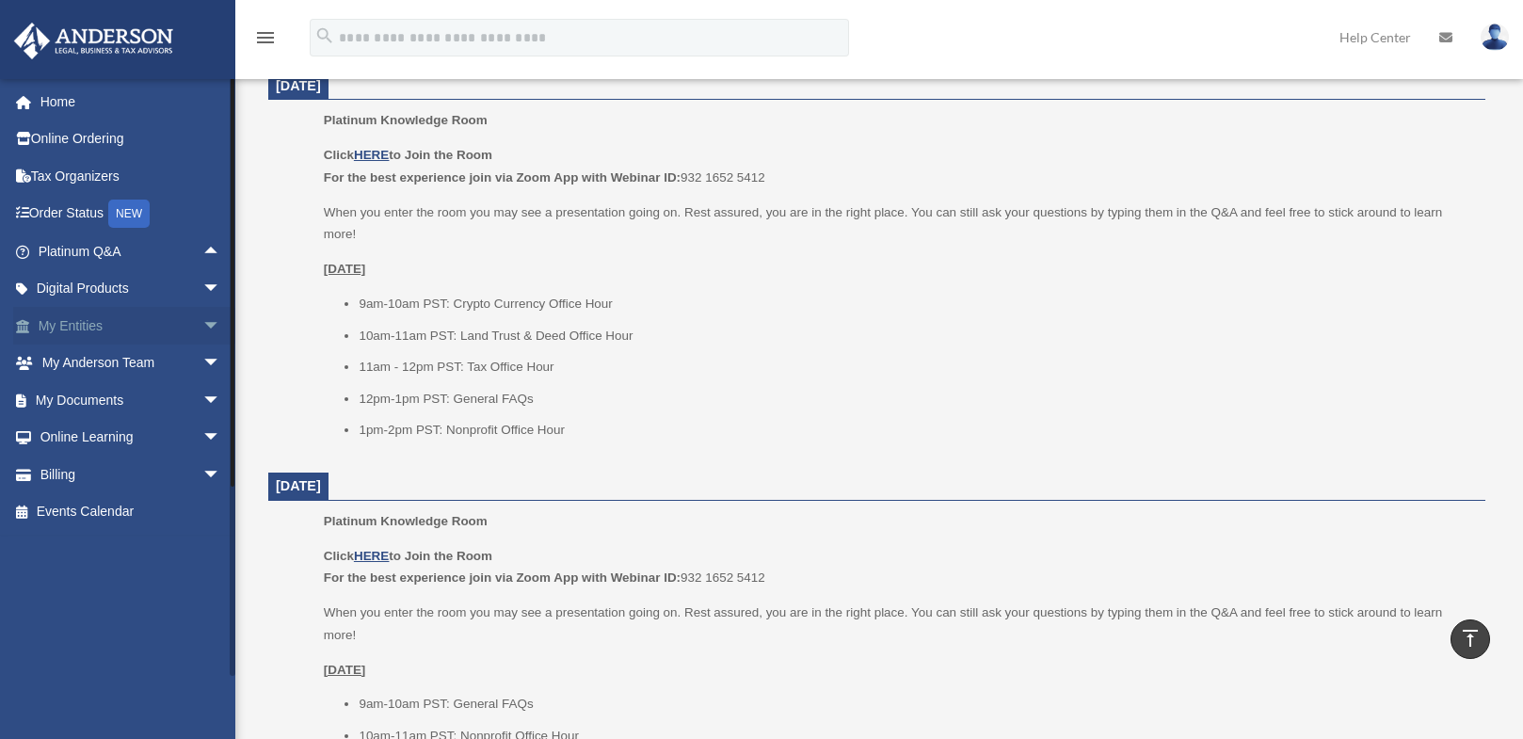
click at [202, 324] on span "arrow_drop_down" at bounding box center [221, 326] width 38 height 39
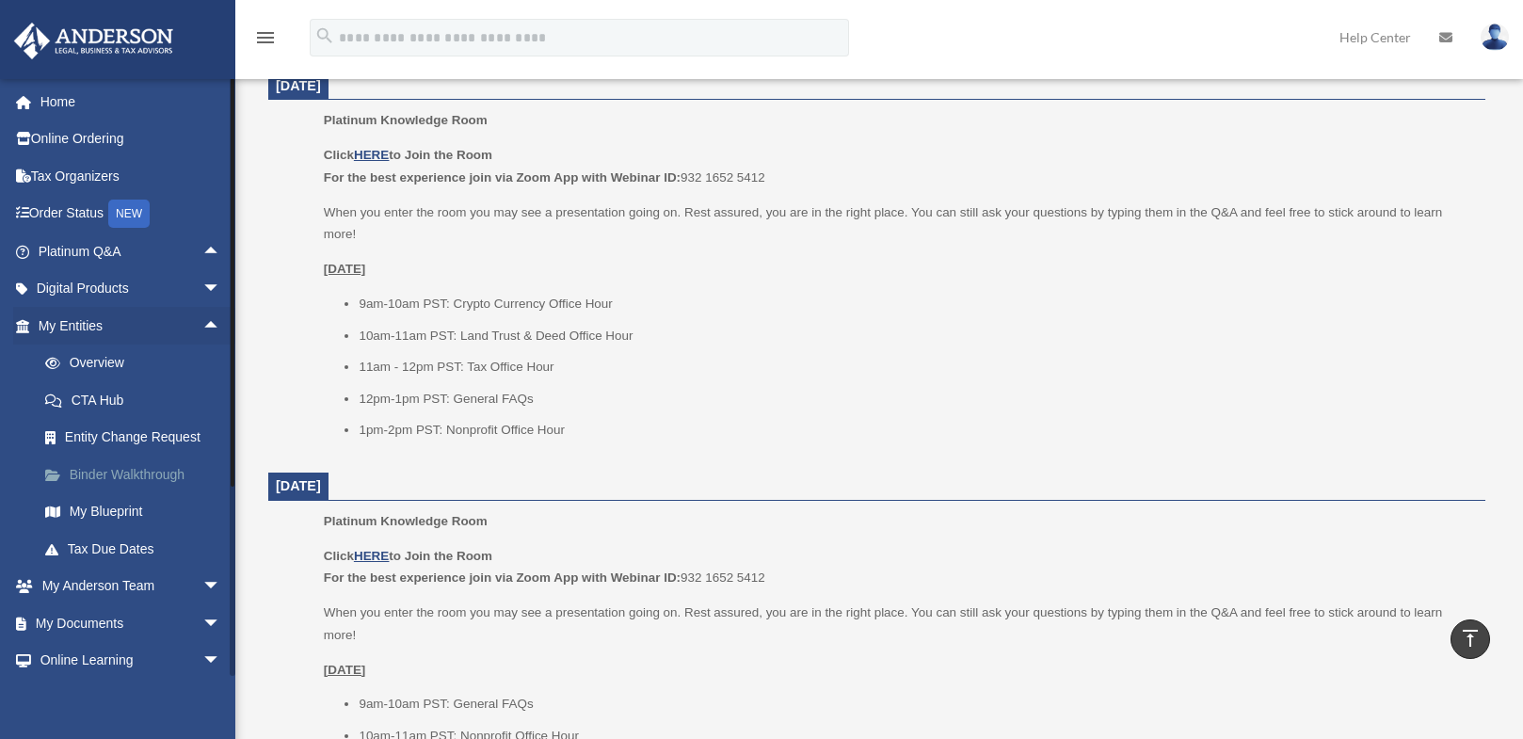
click at [90, 477] on link "Binder Walkthrough" at bounding box center [137, 475] width 223 height 38
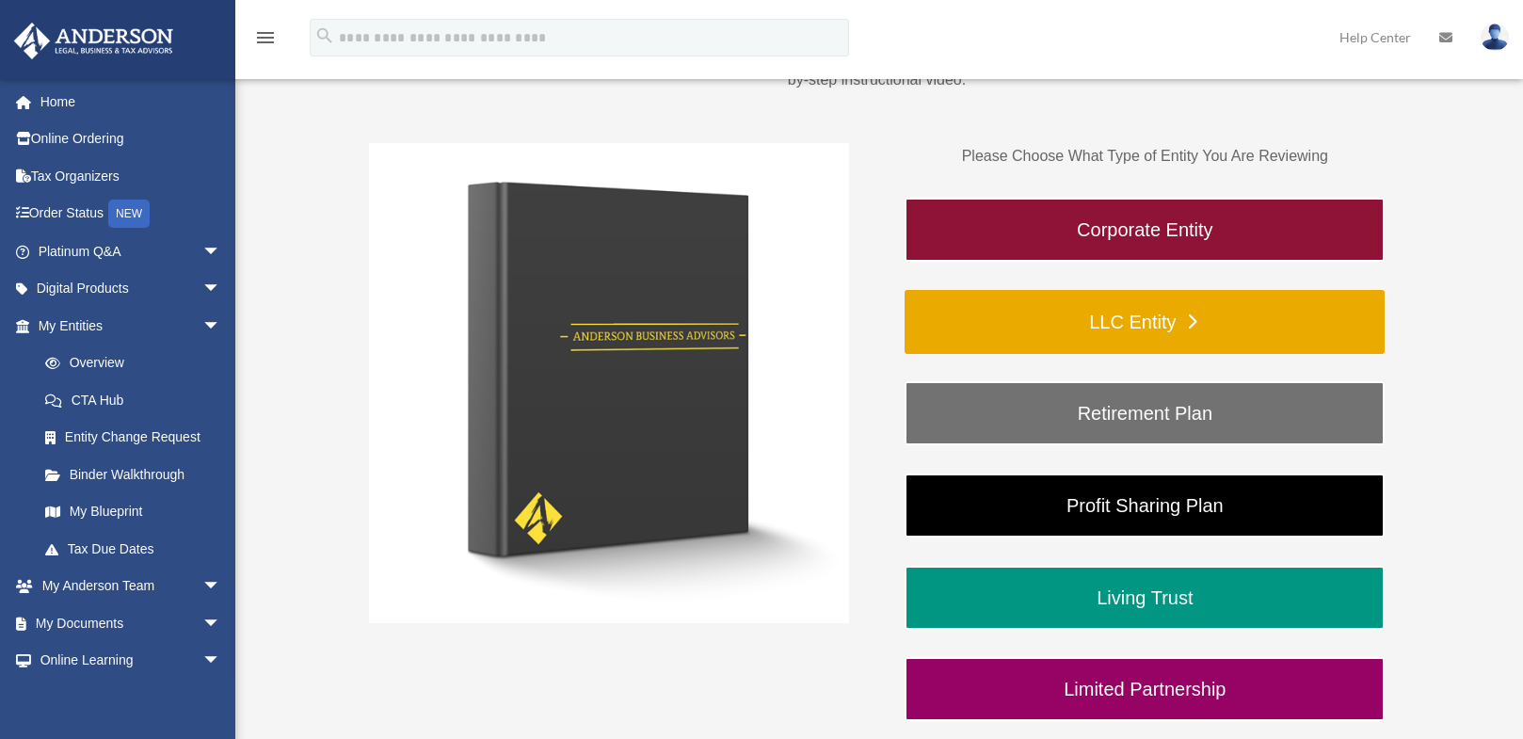
scroll to position [282, 0]
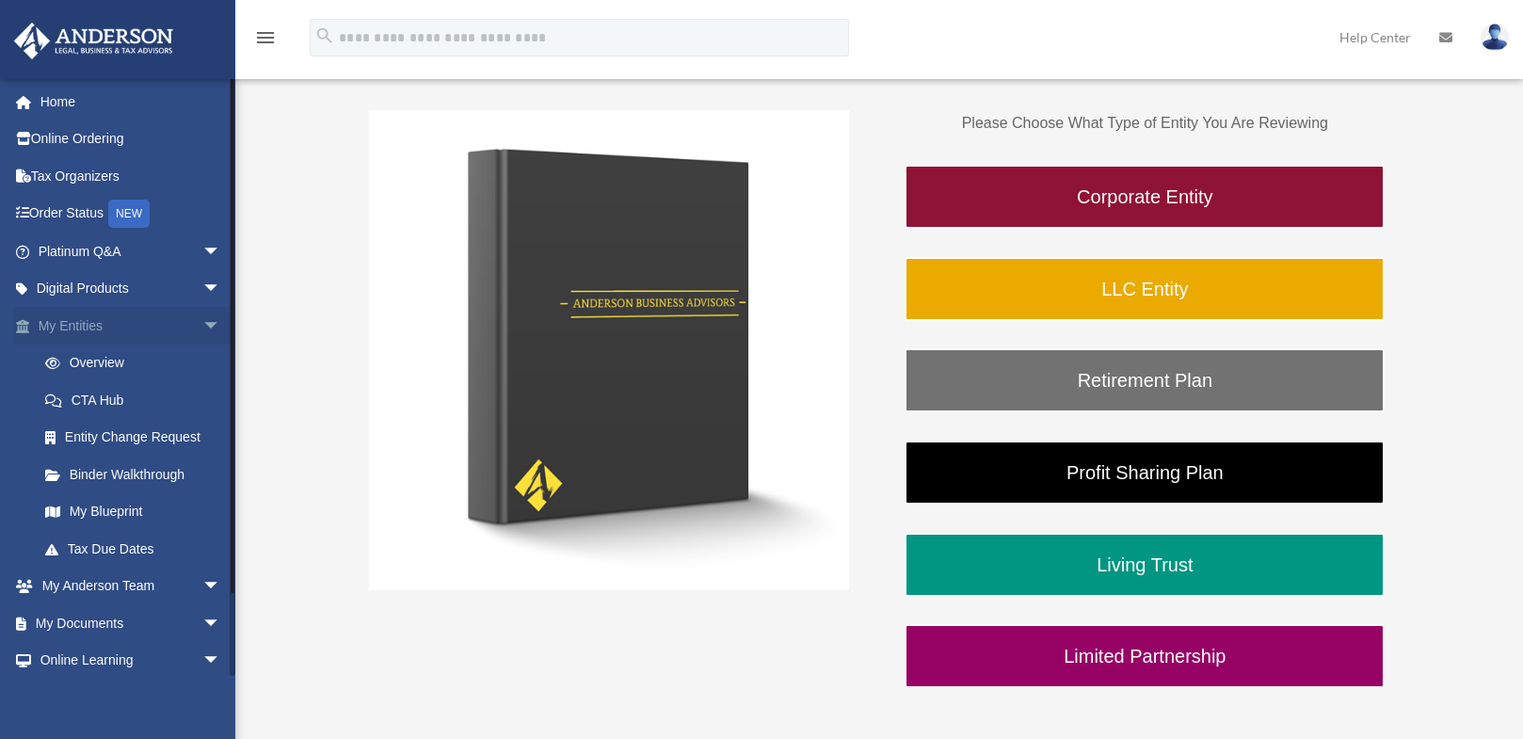
click at [202, 322] on span "arrow_drop_down" at bounding box center [221, 326] width 38 height 39
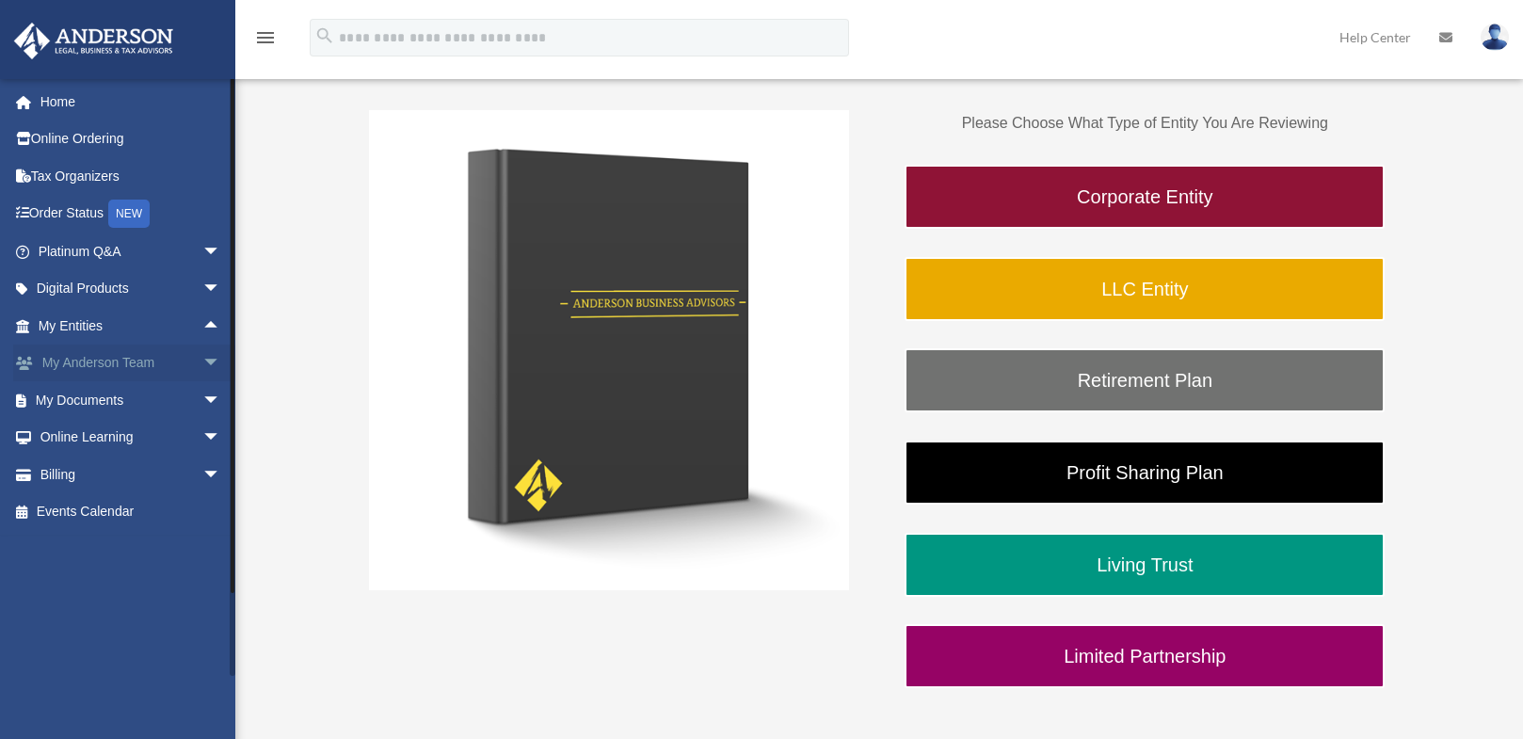
click at [203, 364] on span "arrow_drop_down" at bounding box center [221, 364] width 38 height 39
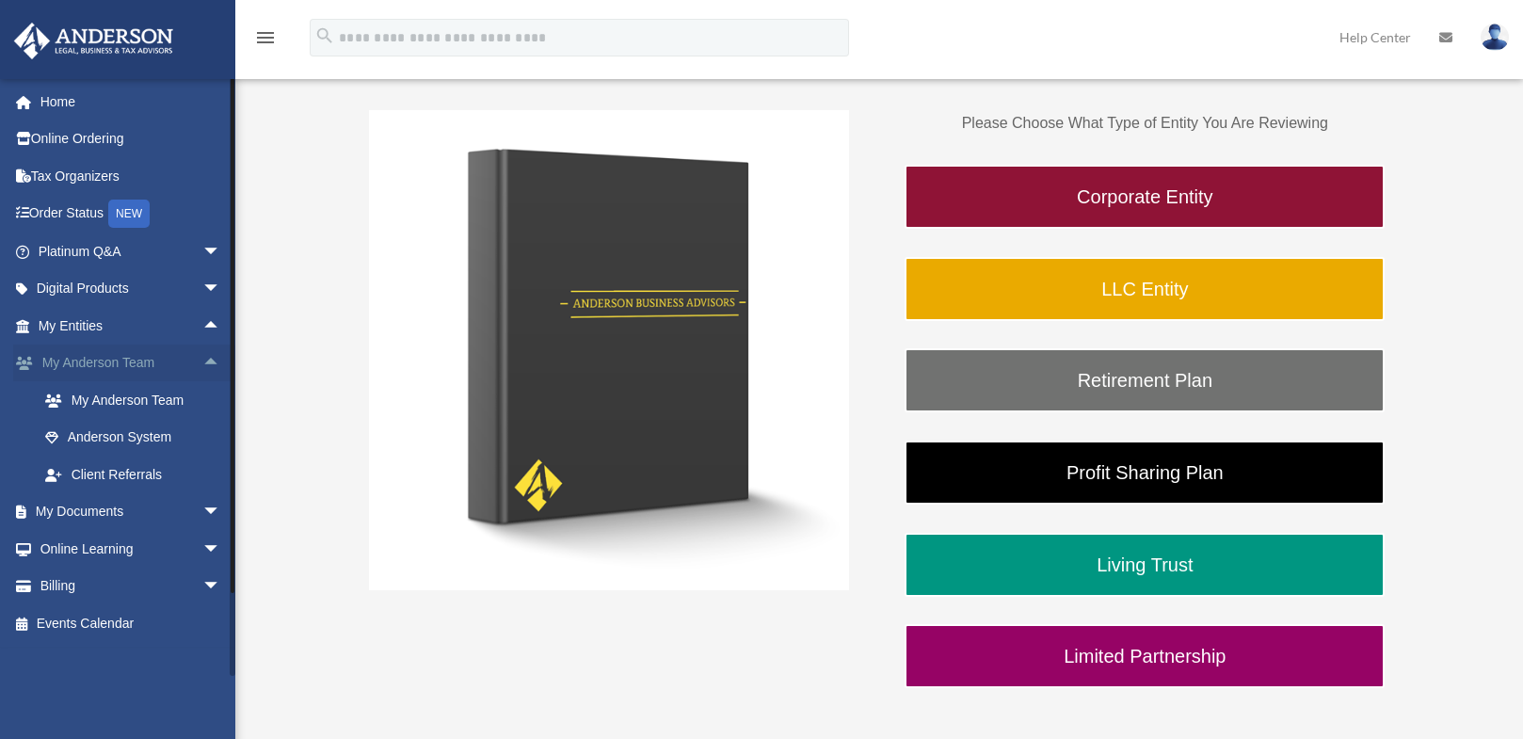
click at [202, 361] on span "arrow_drop_up" at bounding box center [221, 364] width 38 height 39
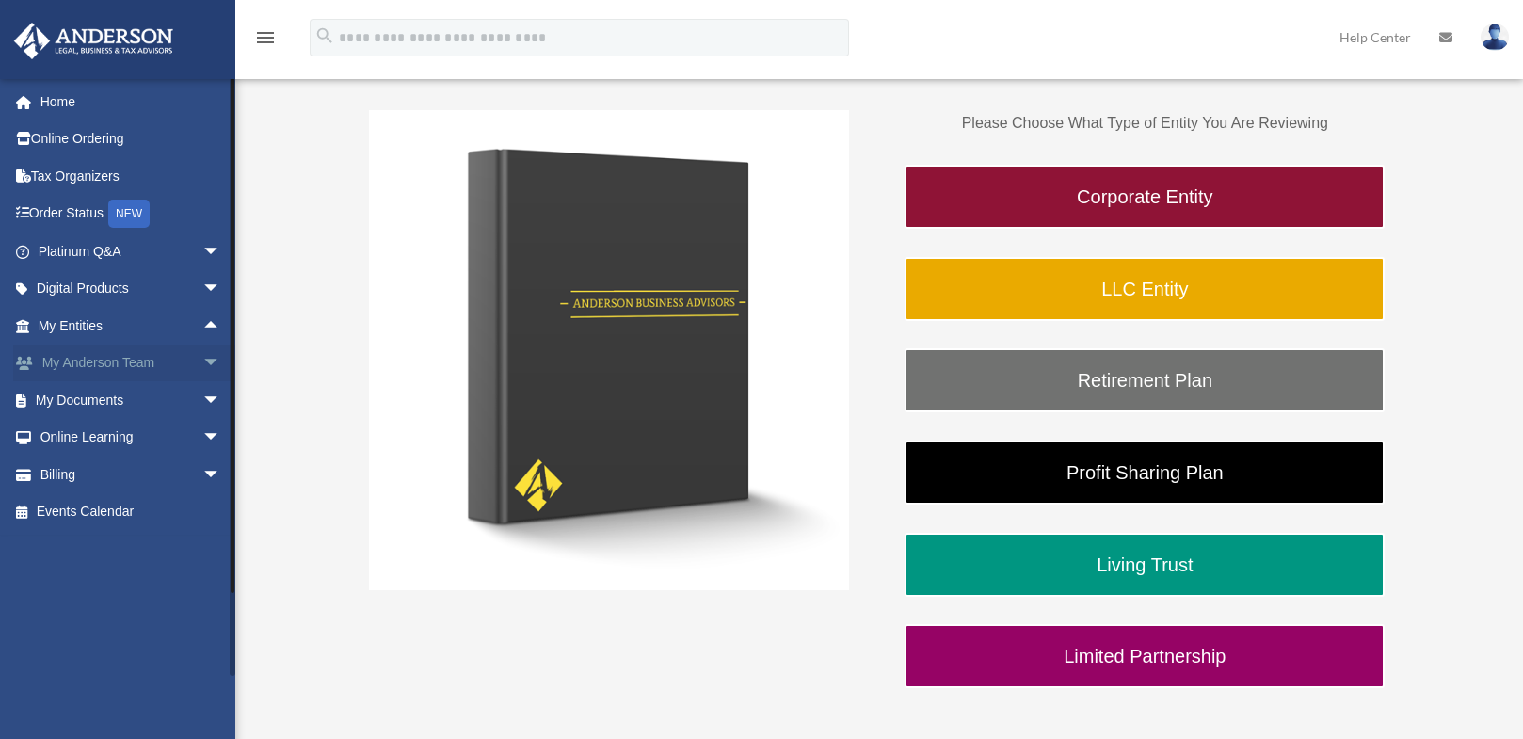
click at [202, 362] on span "arrow_drop_down" at bounding box center [221, 364] width 38 height 39
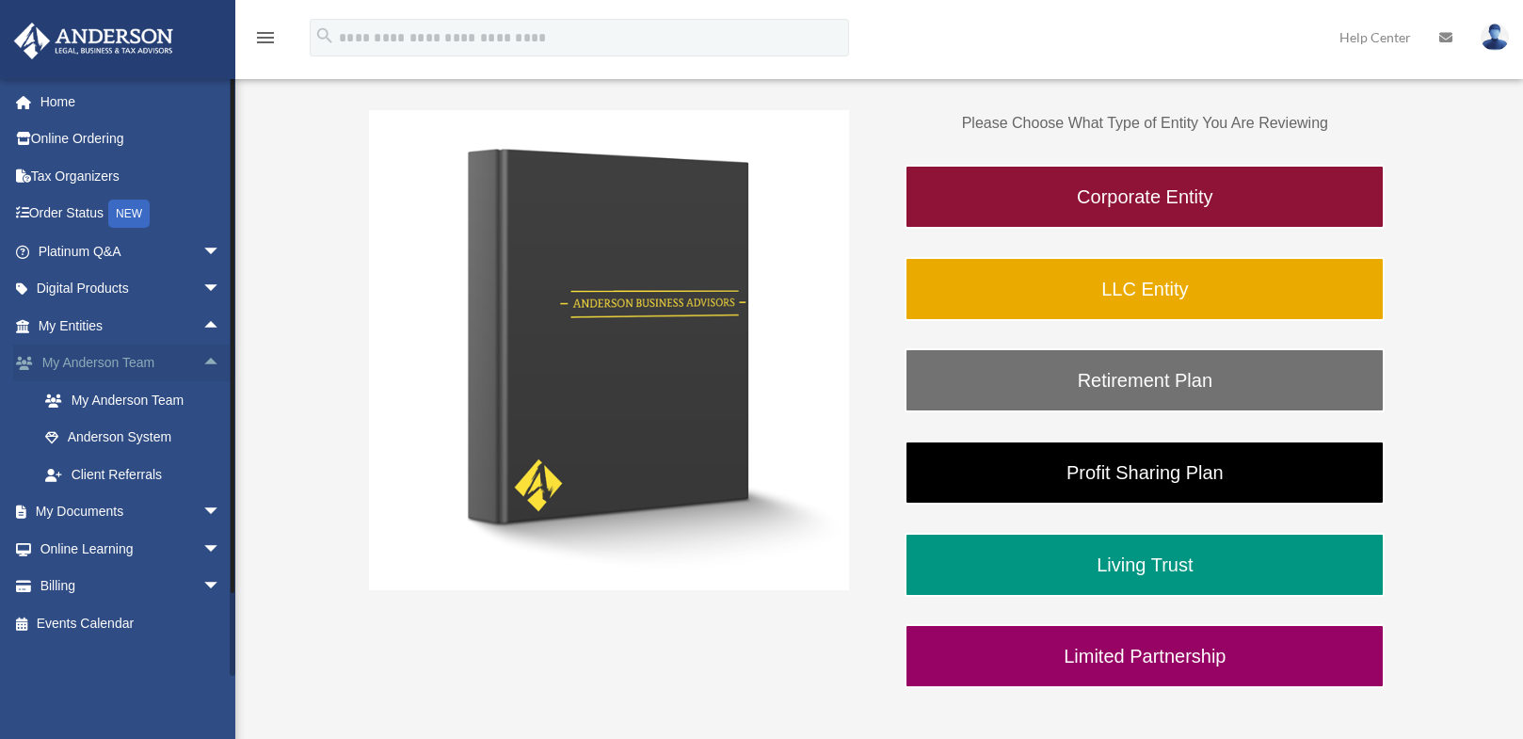
click at [202, 362] on span "arrow_drop_up" at bounding box center [221, 364] width 38 height 39
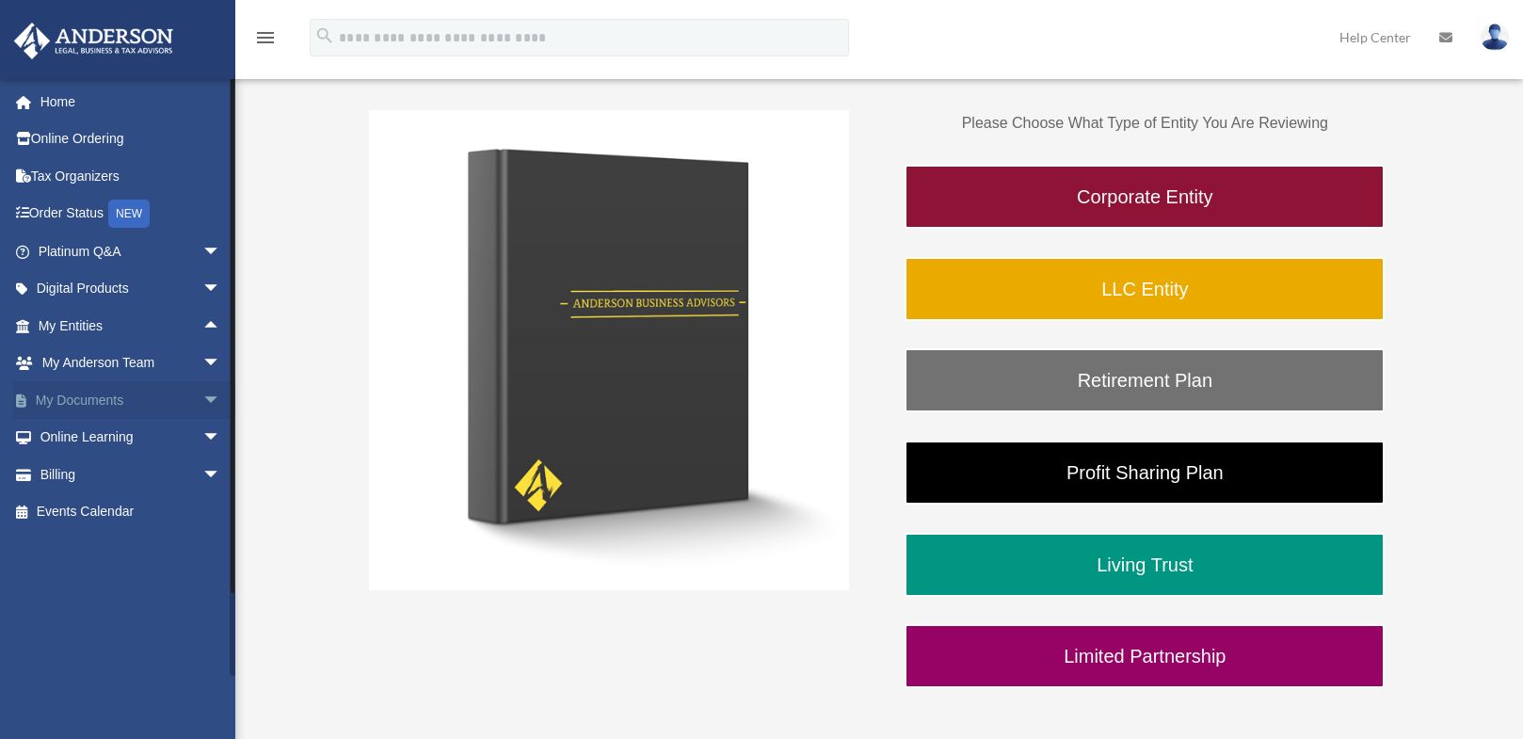
click at [202, 400] on span "arrow_drop_down" at bounding box center [221, 400] width 38 height 39
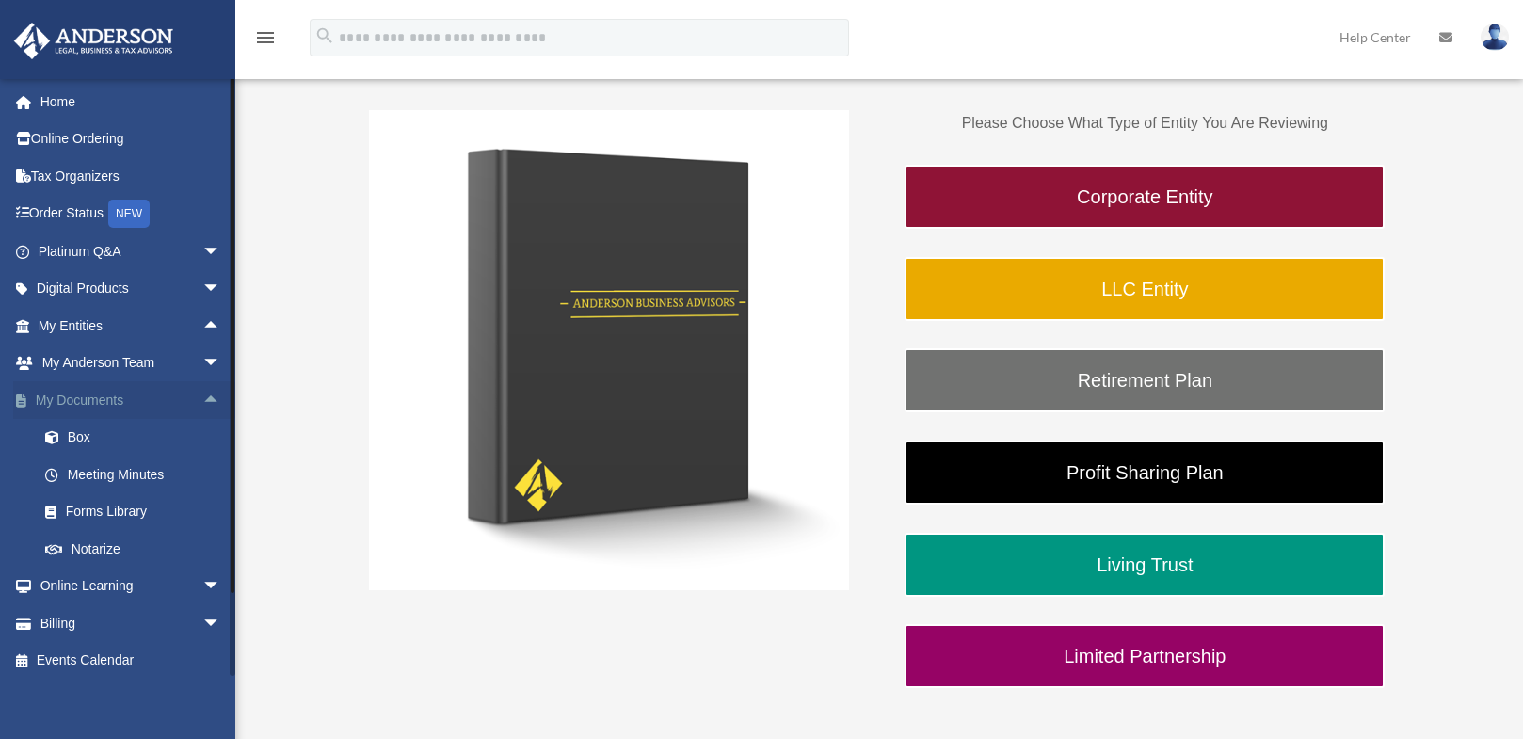
click at [202, 398] on span "arrow_drop_up" at bounding box center [221, 400] width 38 height 39
